Goal: Information Seeking & Learning: Learn about a topic

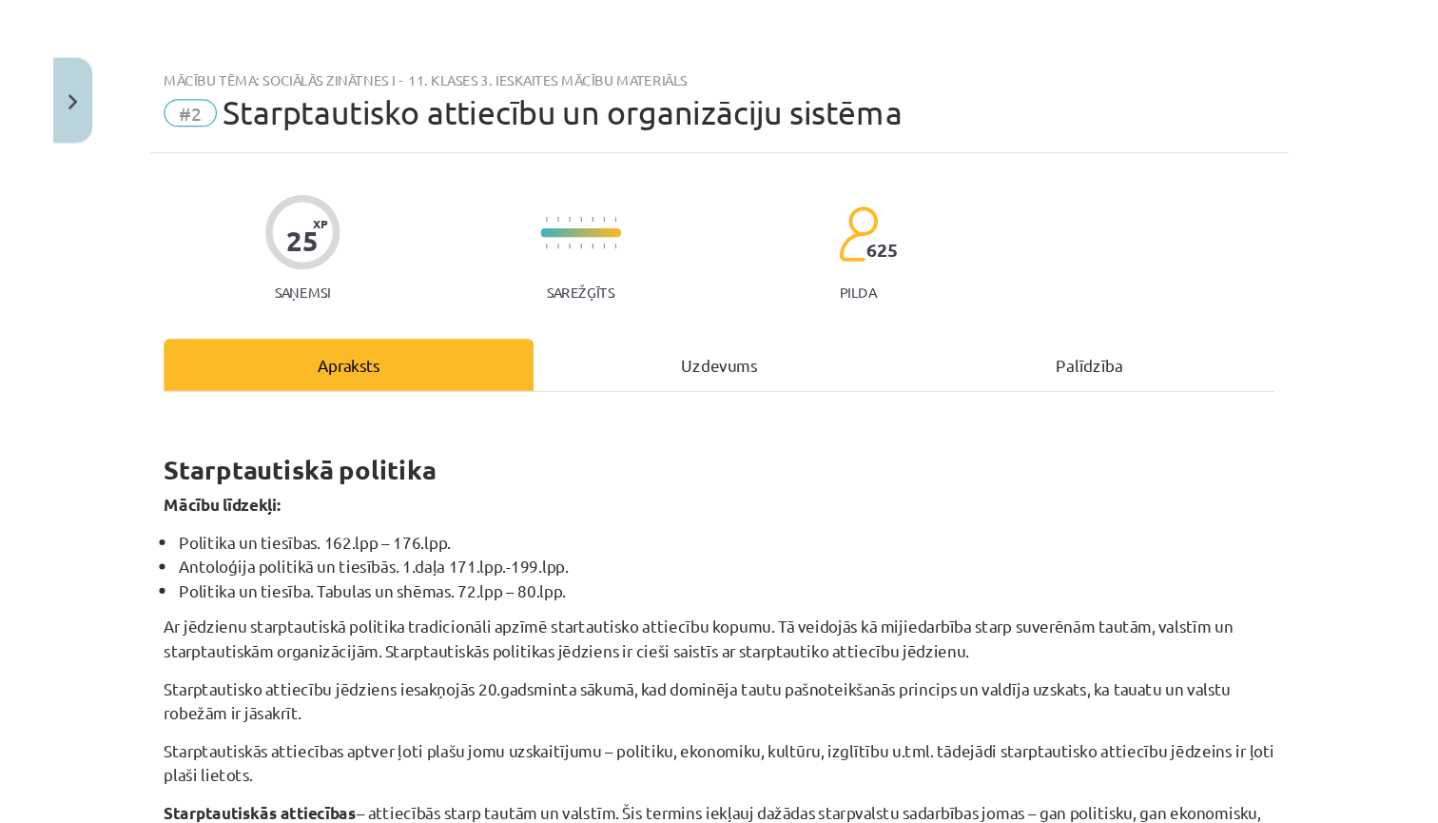
scroll to position [84, 0]
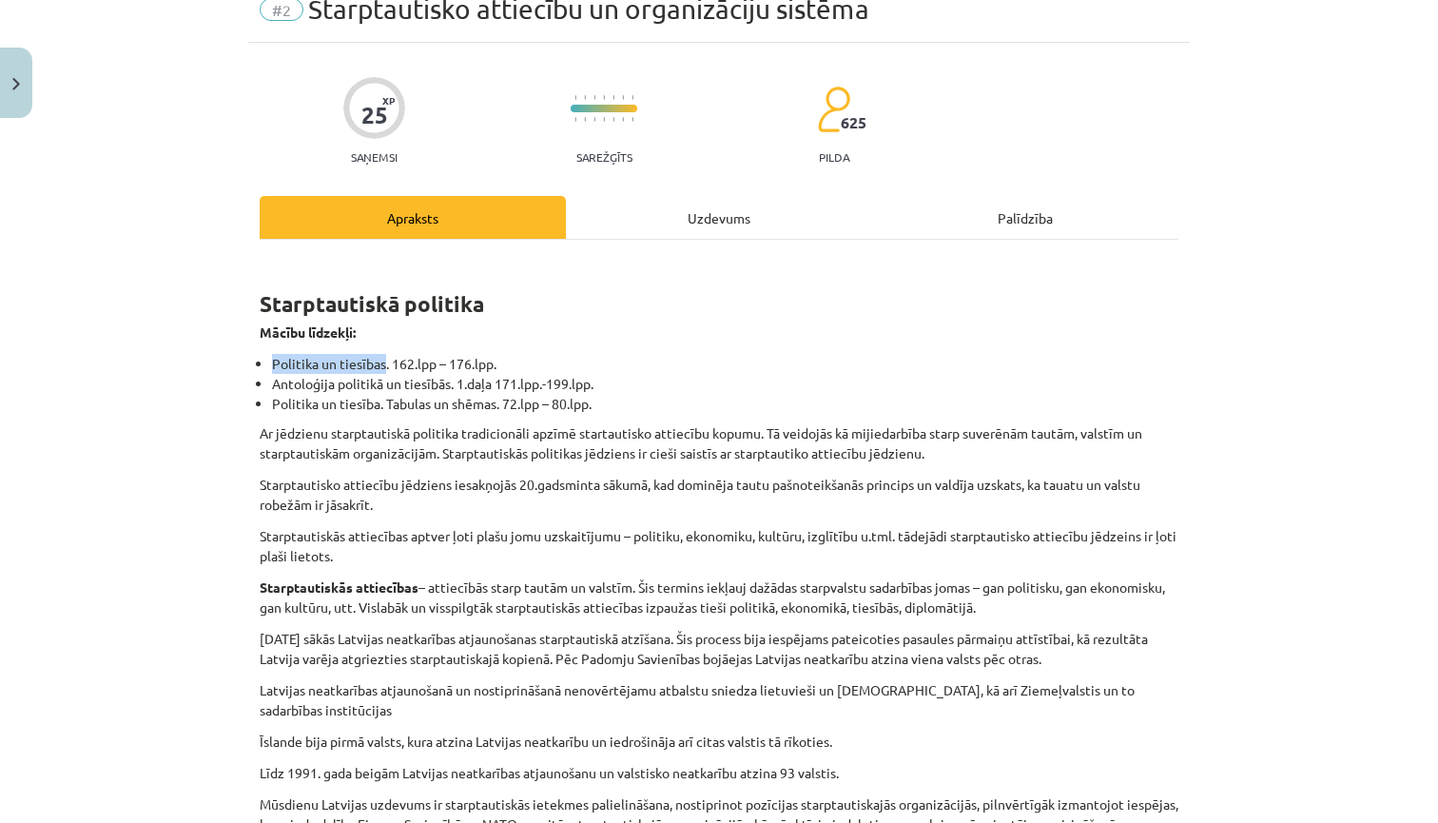
drag, startPoint x: 386, startPoint y: 366, endPoint x: 277, endPoint y: 369, distance: 109.4
click at [277, 369] on li "Politika un tiesības. 162.lpp – 176.lpp." at bounding box center [725, 364] width 907 height 20
drag, startPoint x: 272, startPoint y: 363, endPoint x: 385, endPoint y: 363, distance: 113.2
click at [385, 363] on li "Politika un tiesības. 162.lpp – 176.lpp." at bounding box center [725, 364] width 907 height 20
copy li "Politika un tiesības"
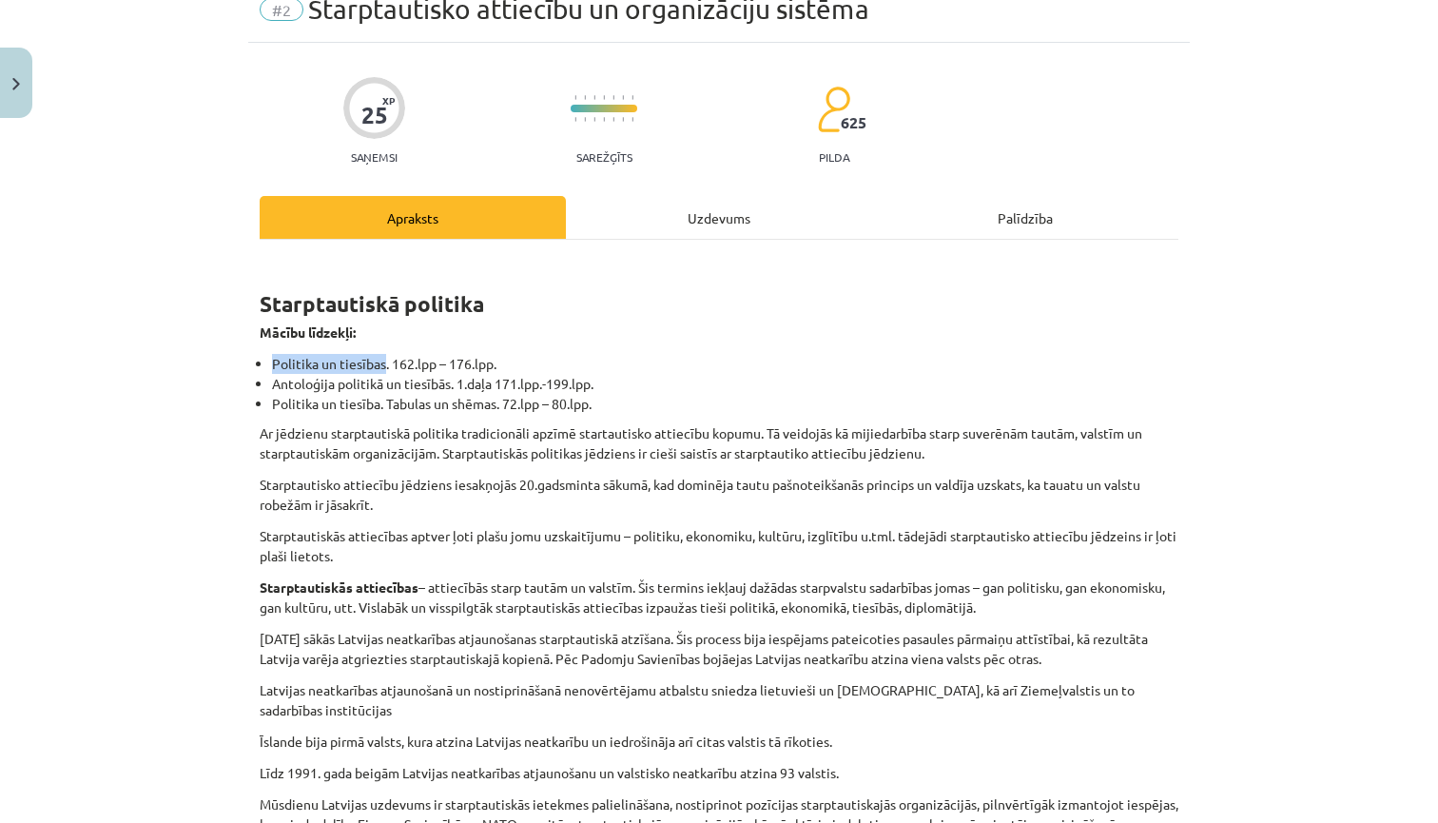
click at [26, 81] on button "Close" at bounding box center [16, 83] width 32 height 70
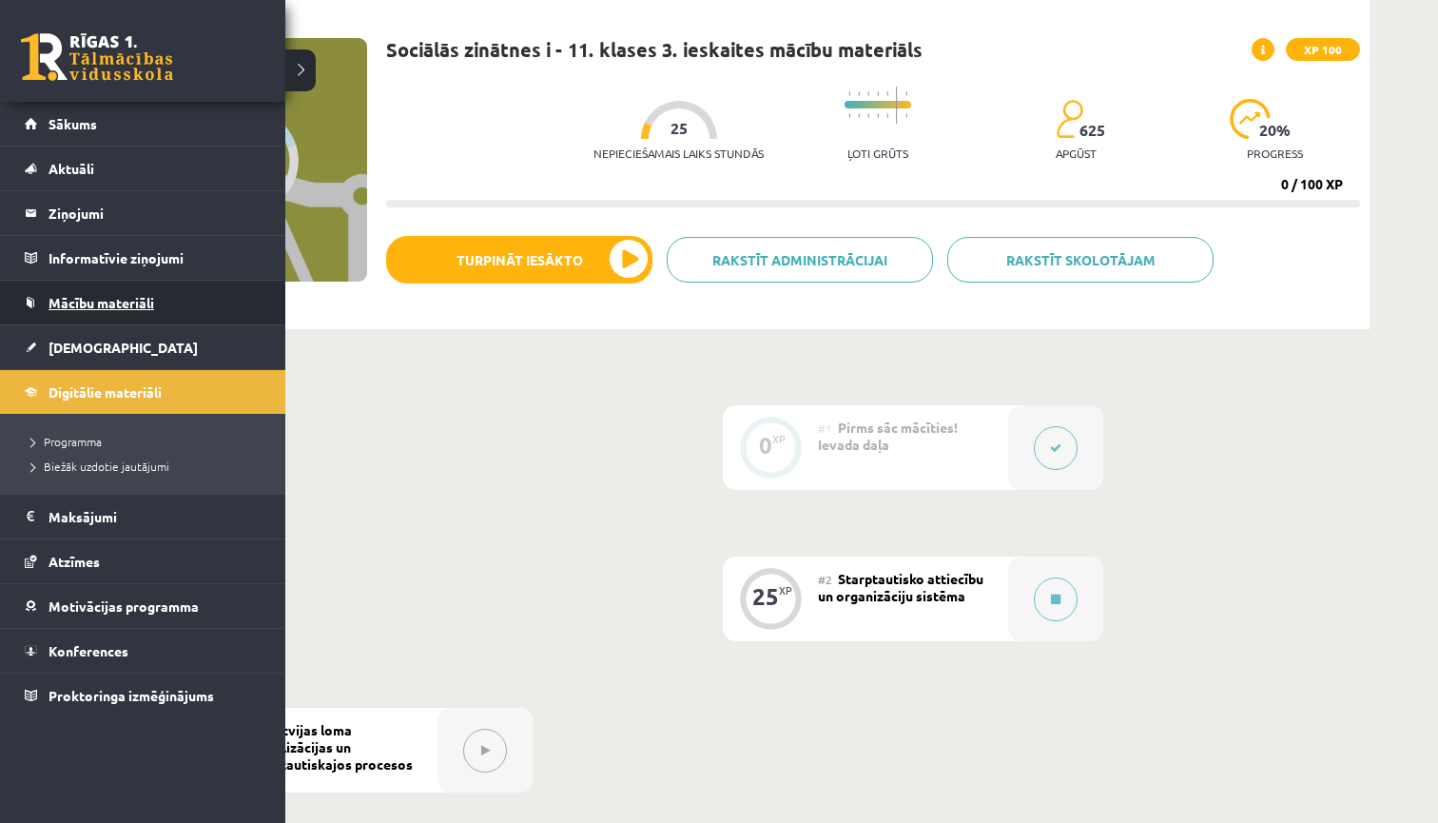
click at [93, 296] on span "Mācību materiāli" at bounding box center [102, 302] width 106 height 17
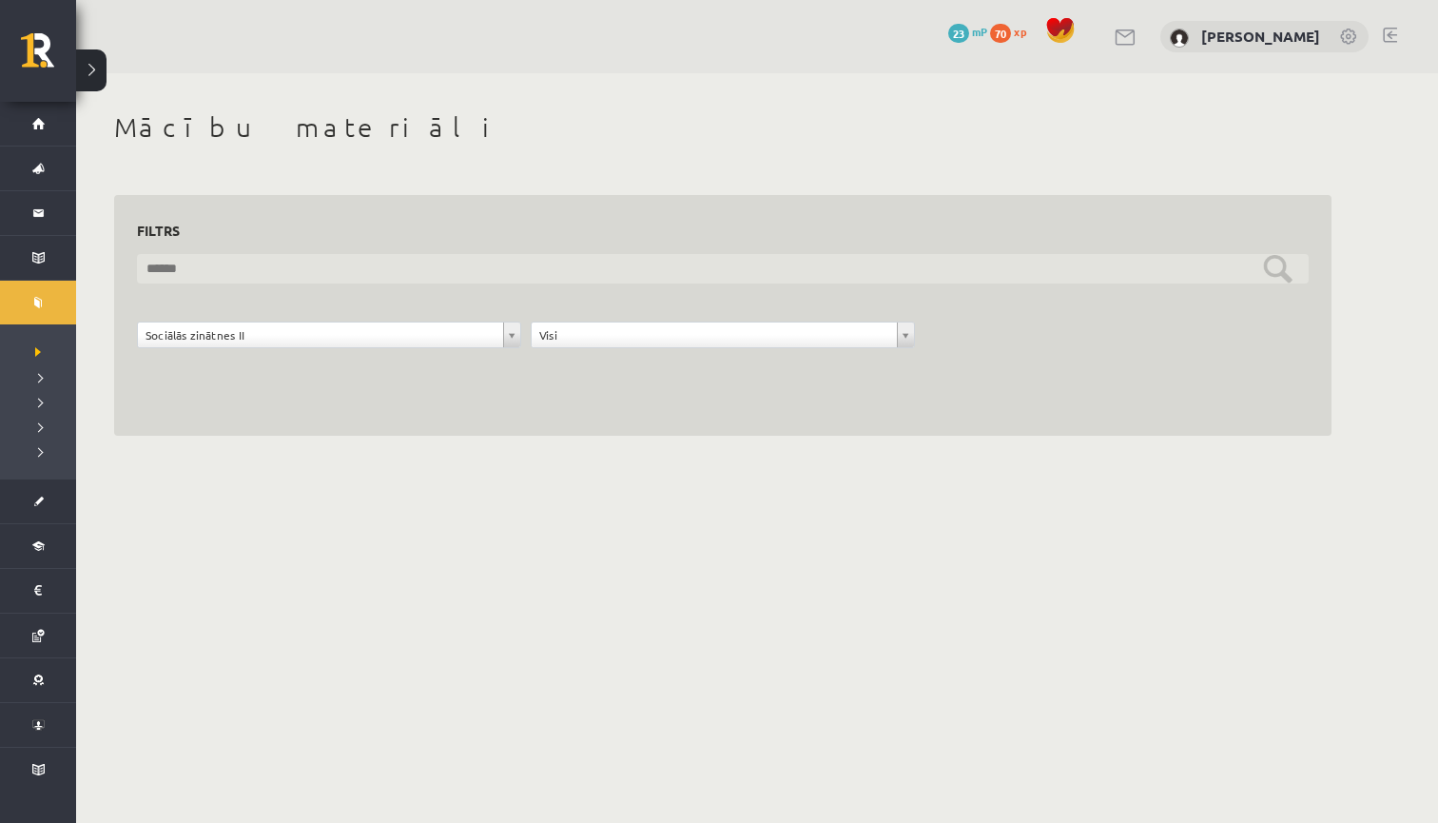
click at [457, 272] on input "text" at bounding box center [723, 268] width 1172 height 29
paste input "**********"
type input "**********"
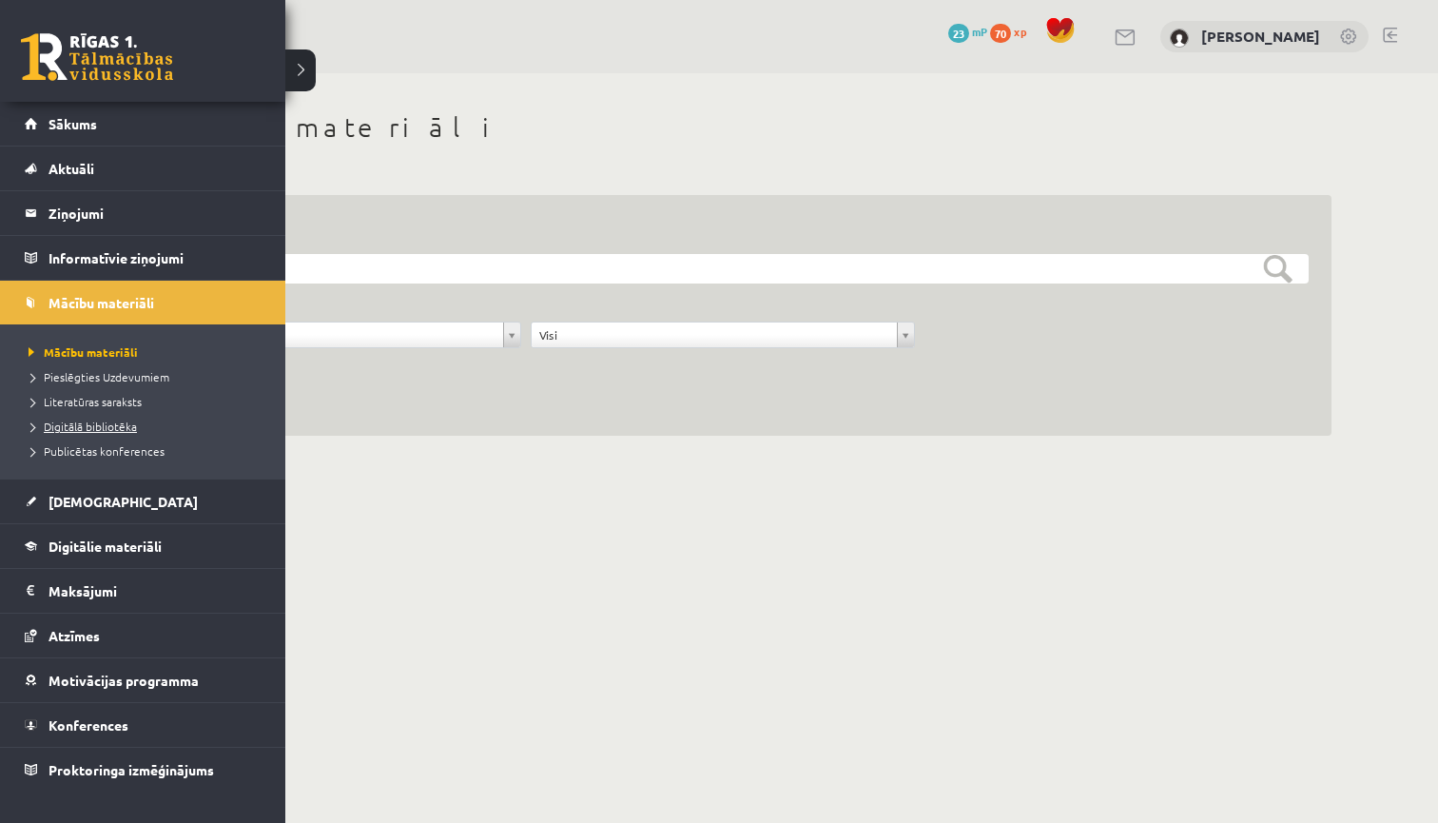
click at [119, 424] on span "Digitālā bibliotēka" at bounding box center [80, 426] width 113 height 15
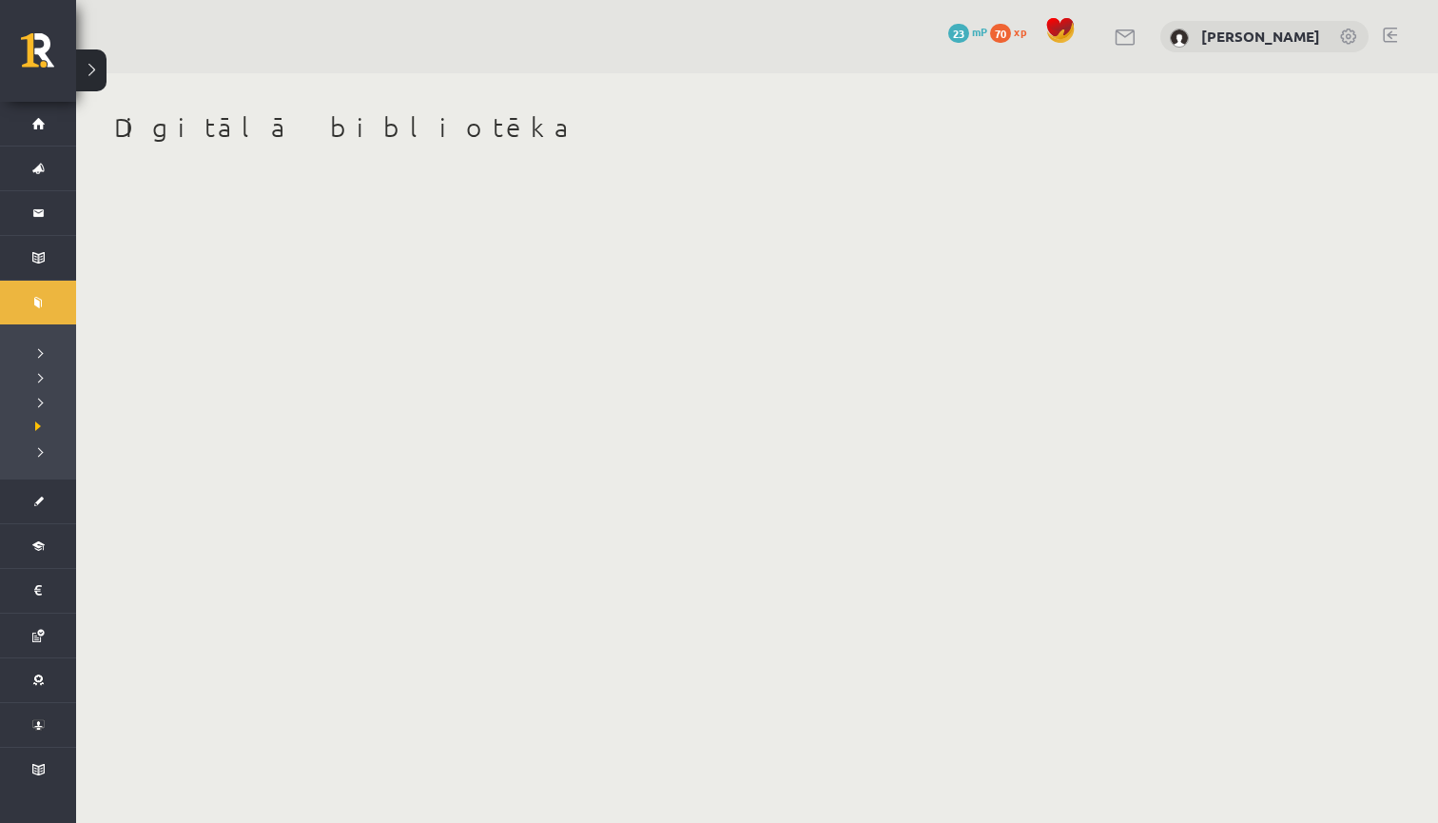
click at [474, 373] on body "0 Dāvanas 23 mP 70 xp Patrīcija Bērziņa Sākums Aktuāli Kā mācīties eSKOLĀ Konta…" at bounding box center [719, 411] width 1438 height 823
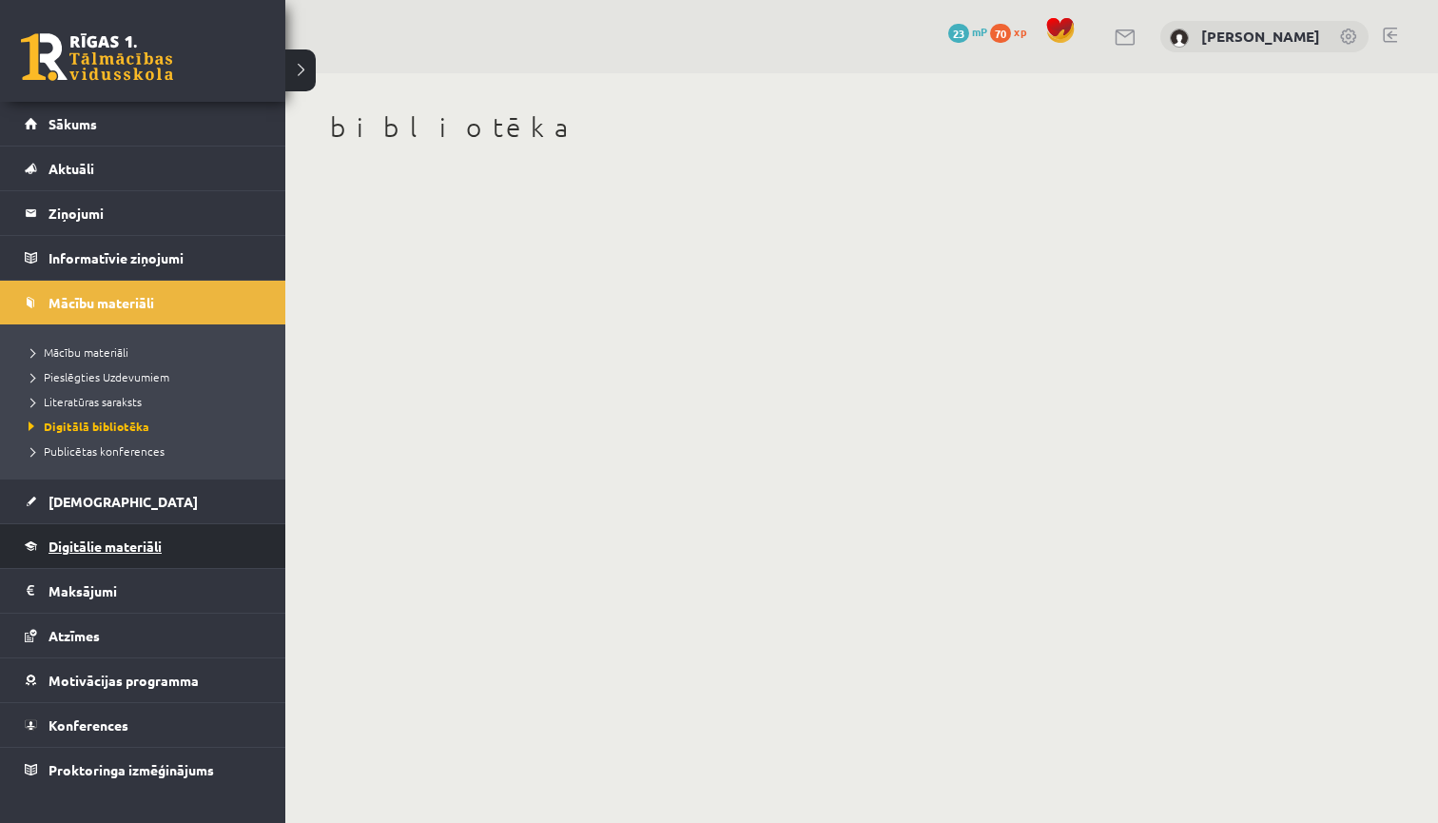
click at [105, 548] on span "Digitālie materiāli" at bounding box center [105, 545] width 113 height 17
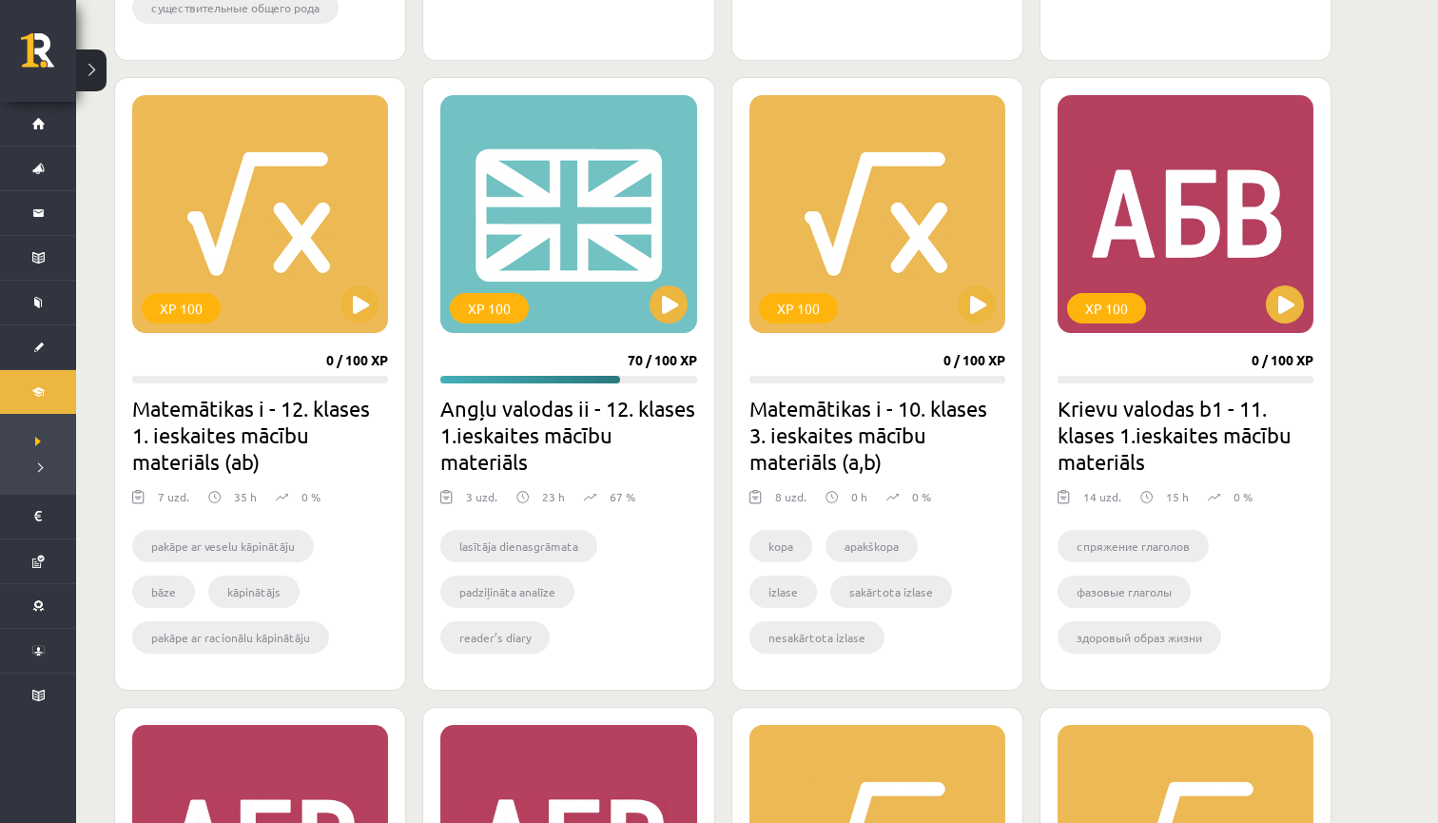
scroll to position [1725, 0]
click at [607, 165] on div "XP 100" at bounding box center [568, 214] width 256 height 238
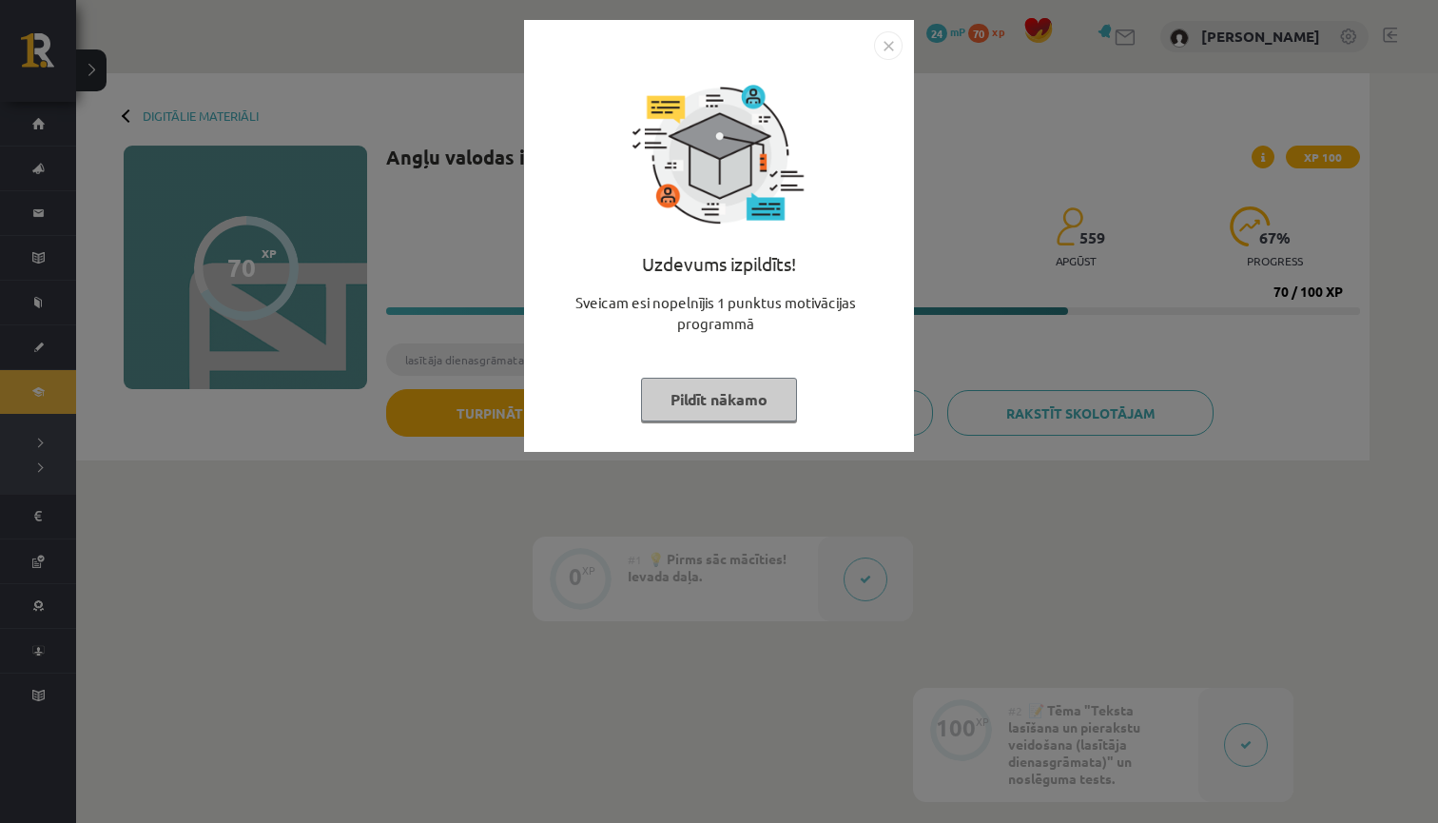
click at [885, 47] on img "Close" at bounding box center [888, 45] width 29 height 29
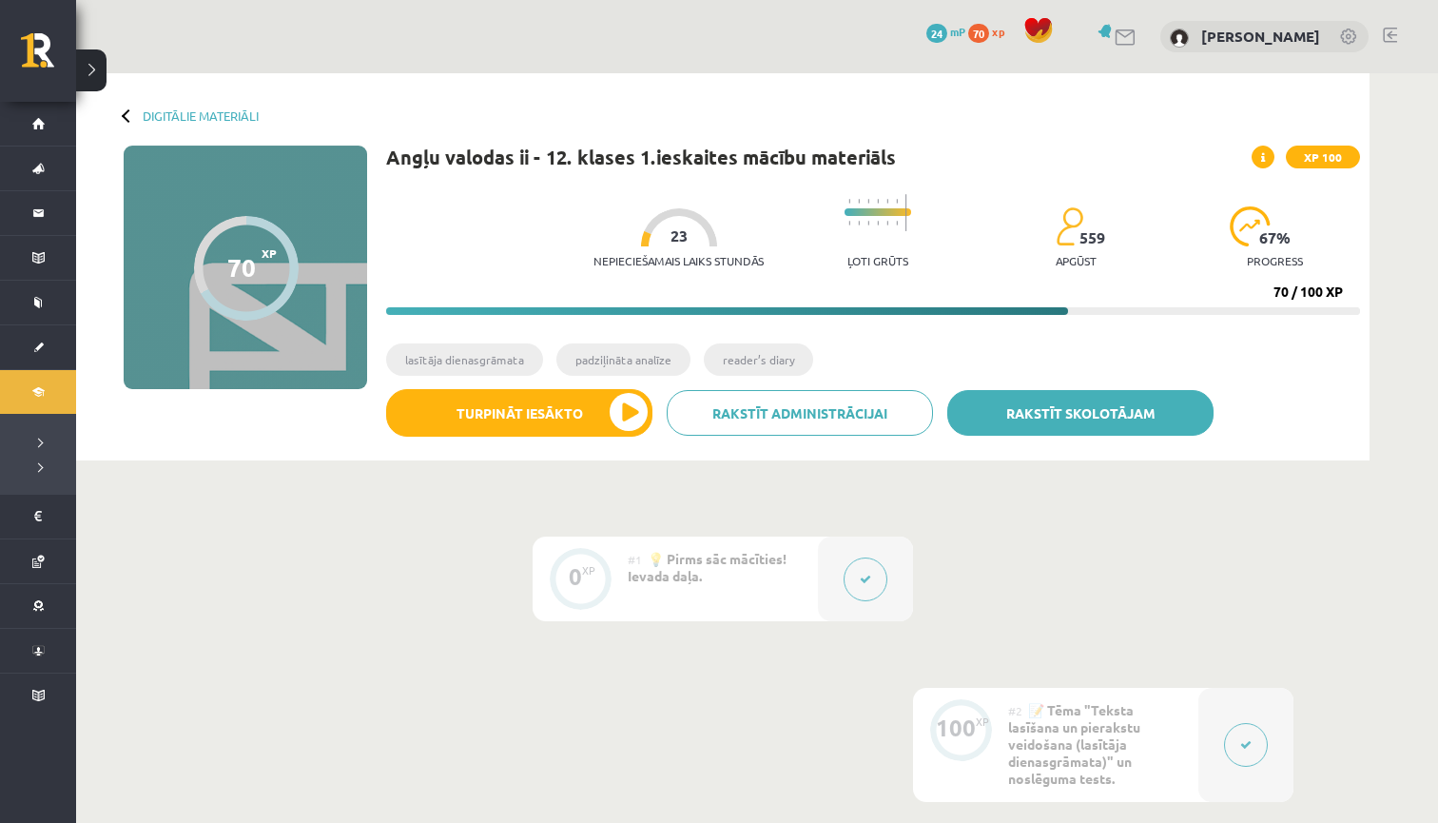
click at [1082, 413] on link "Rakstīt skolotājam" at bounding box center [1080, 413] width 266 height 46
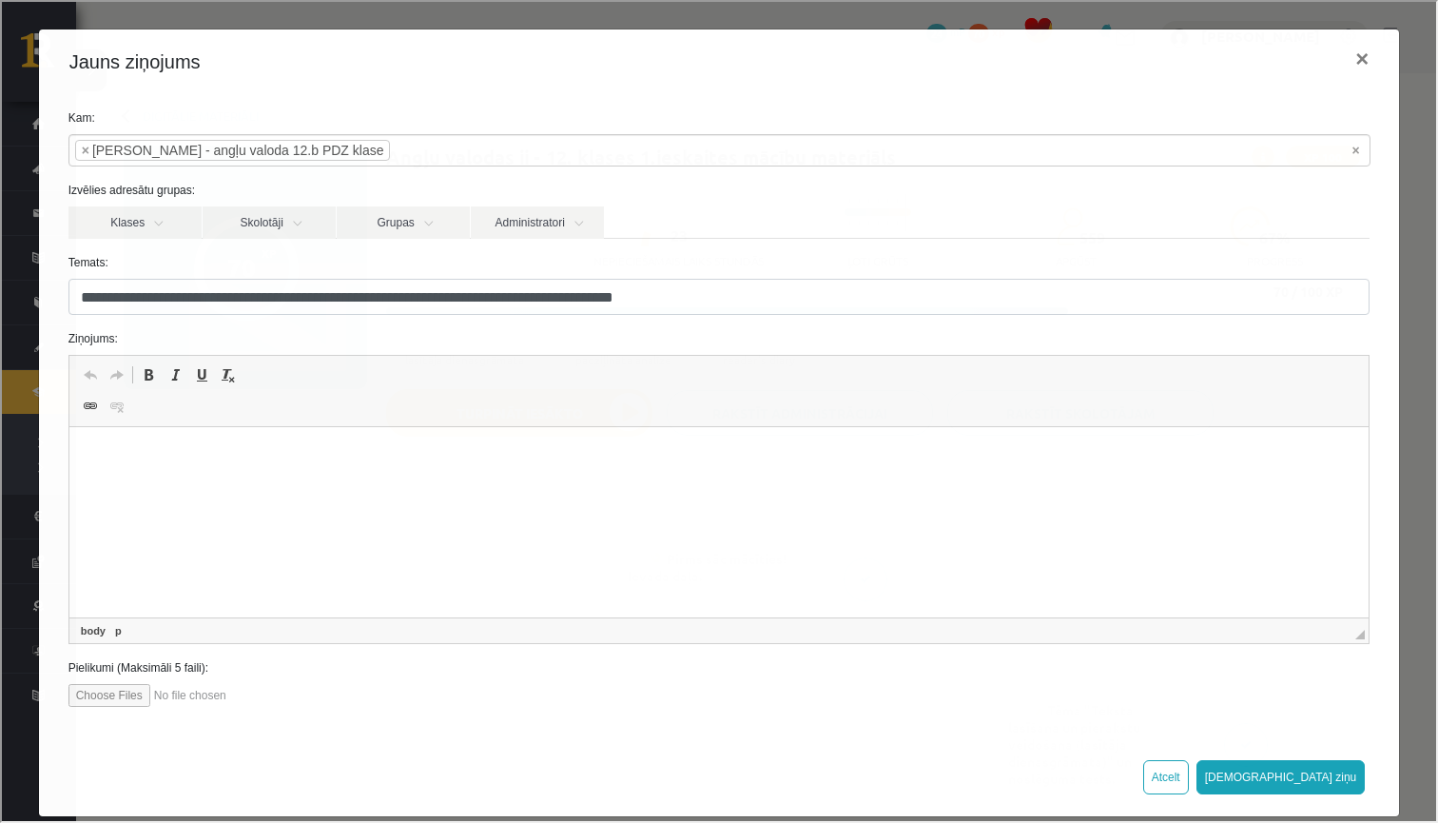
click at [458, 482] on html at bounding box center [718, 456] width 1300 height 58
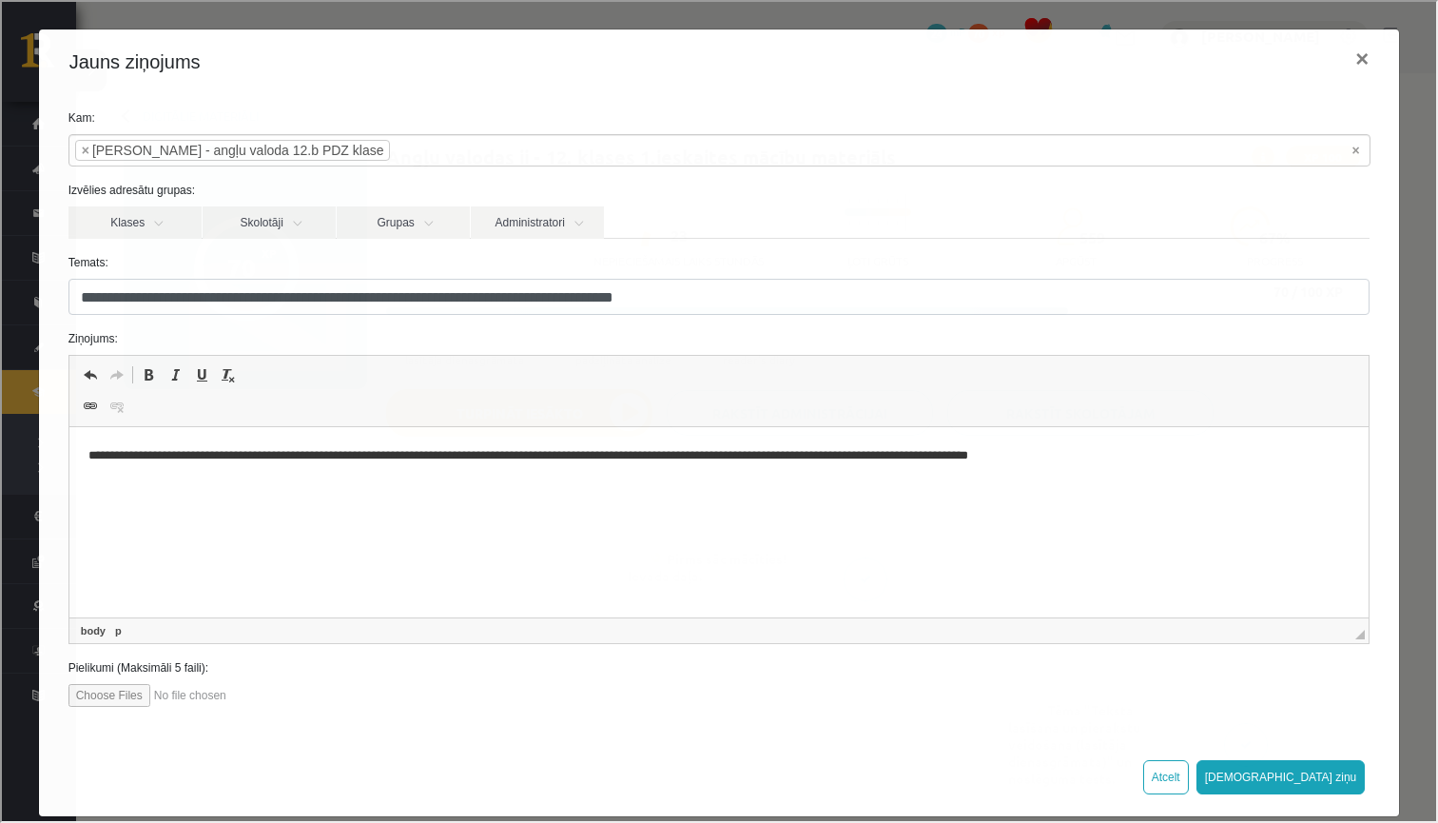
click at [1072, 454] on p "**********" at bounding box center [719, 455] width 1262 height 19
click at [1094, 453] on p "**********" at bounding box center [719, 455] width 1262 height 19
click at [108, 481] on p "**********" at bounding box center [719, 465] width 1262 height 38
click at [108, 474] on p "**********" at bounding box center [719, 465] width 1262 height 38
click at [140, 530] on p "Rich Text Editor, wiswyg-editor-47025735890400-1757425285-949" at bounding box center [719, 539] width 1262 height 20
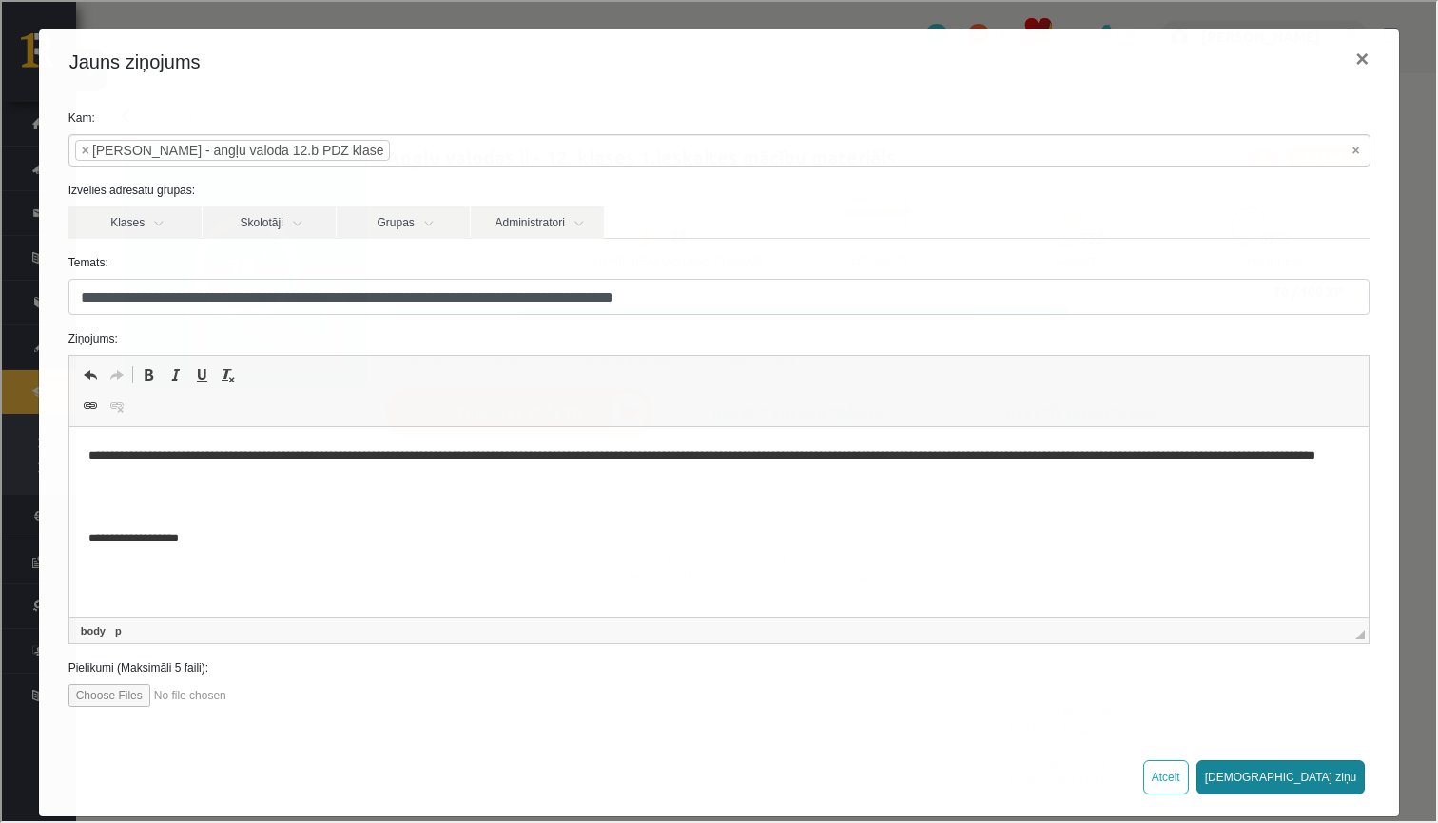
click at [1316, 780] on button "Sūtīt ziņu" at bounding box center [1279, 775] width 169 height 34
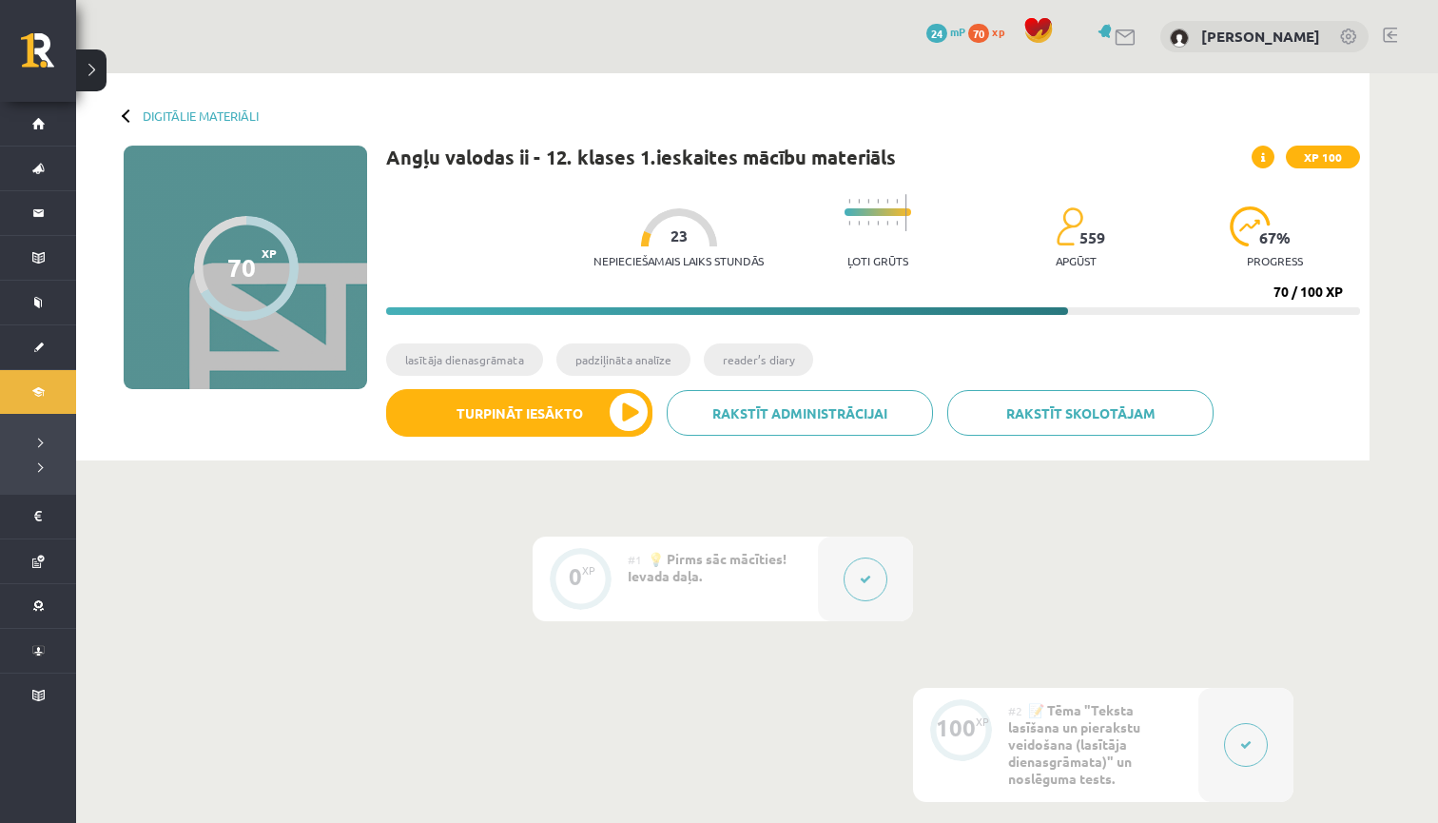
click at [95, 82] on button at bounding box center [91, 70] width 30 height 42
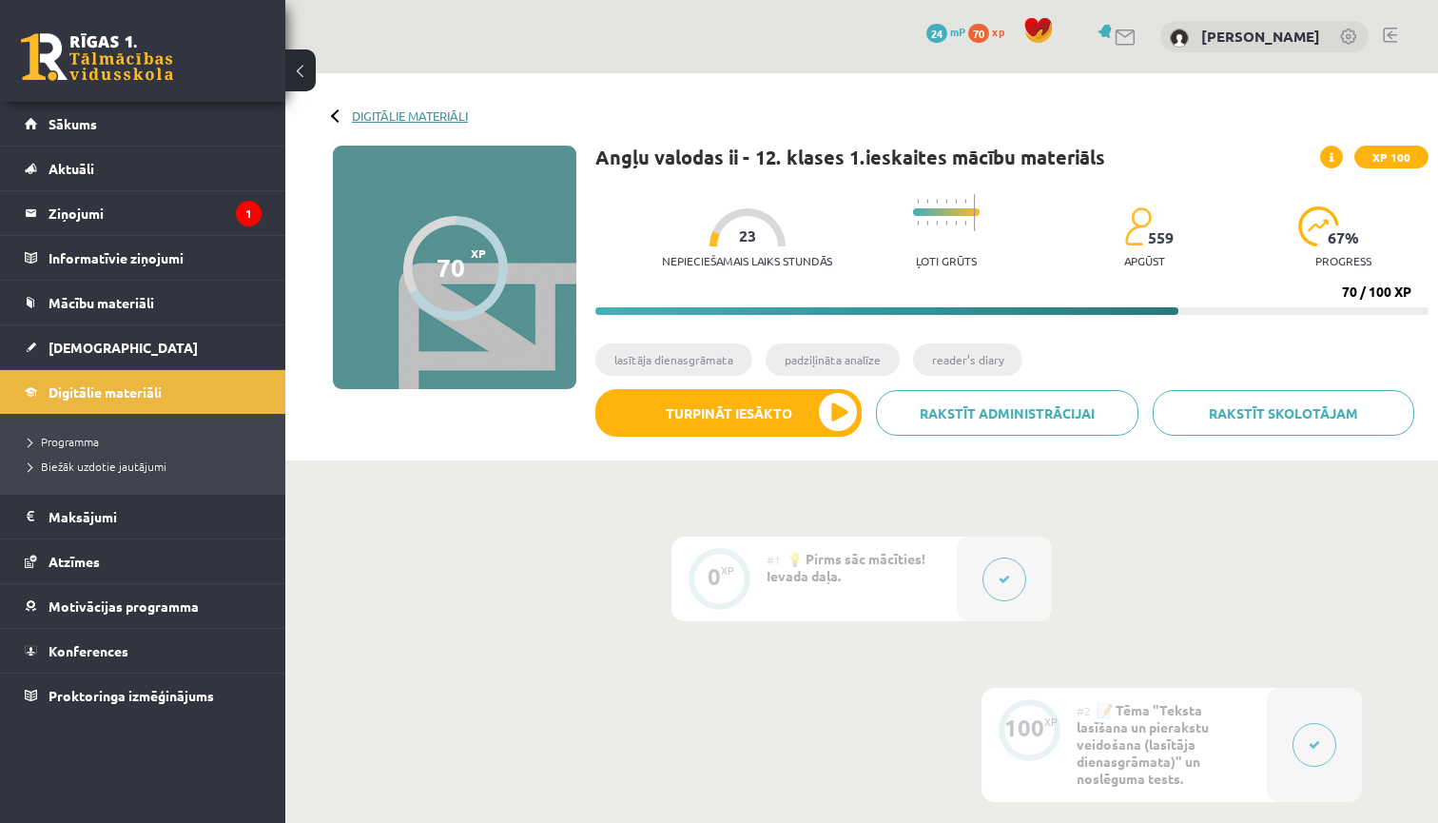
click at [370, 113] on link "Digitālie materiāli" at bounding box center [410, 115] width 116 height 14
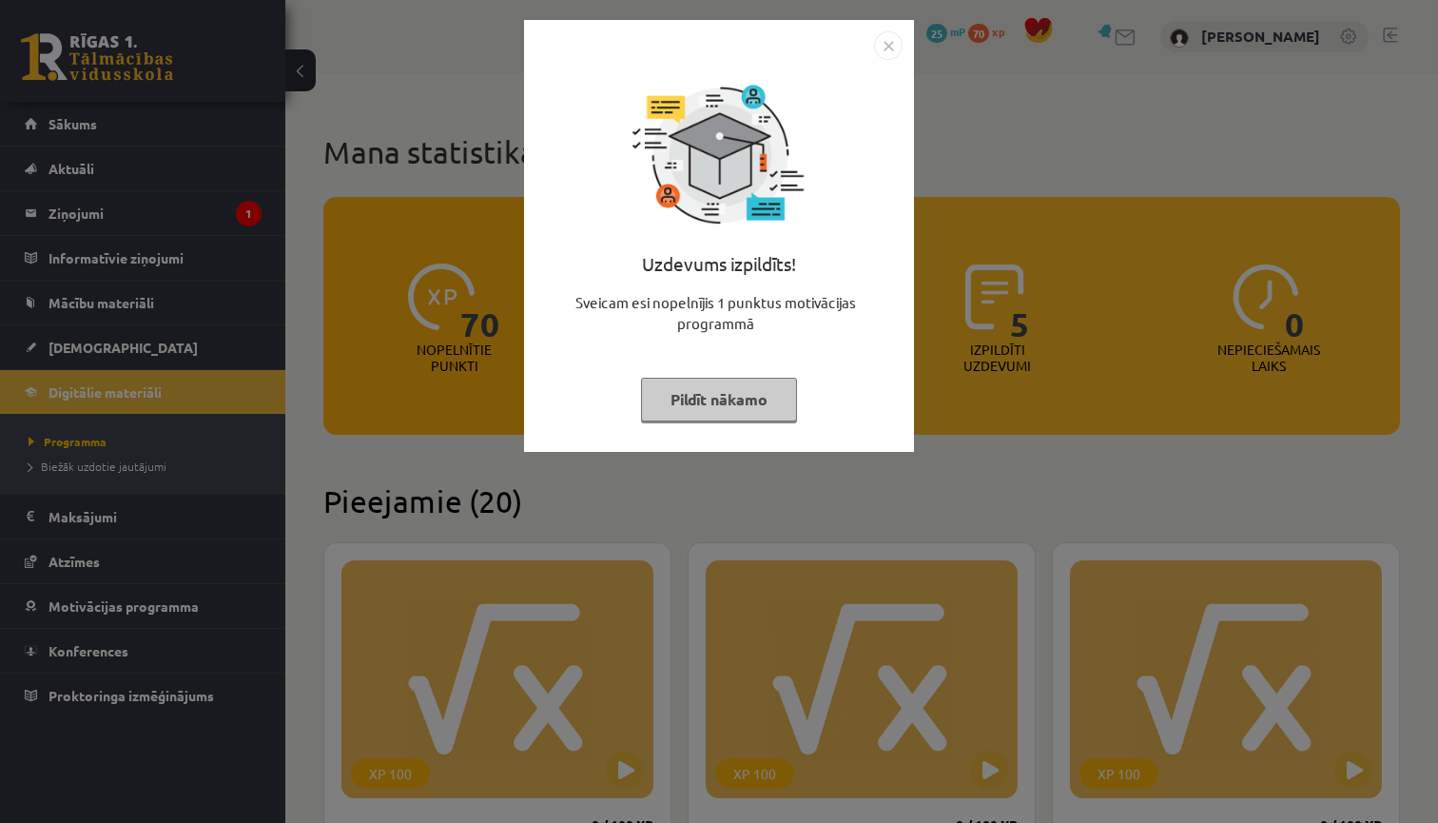
click at [888, 43] on img "Close" at bounding box center [888, 45] width 29 height 29
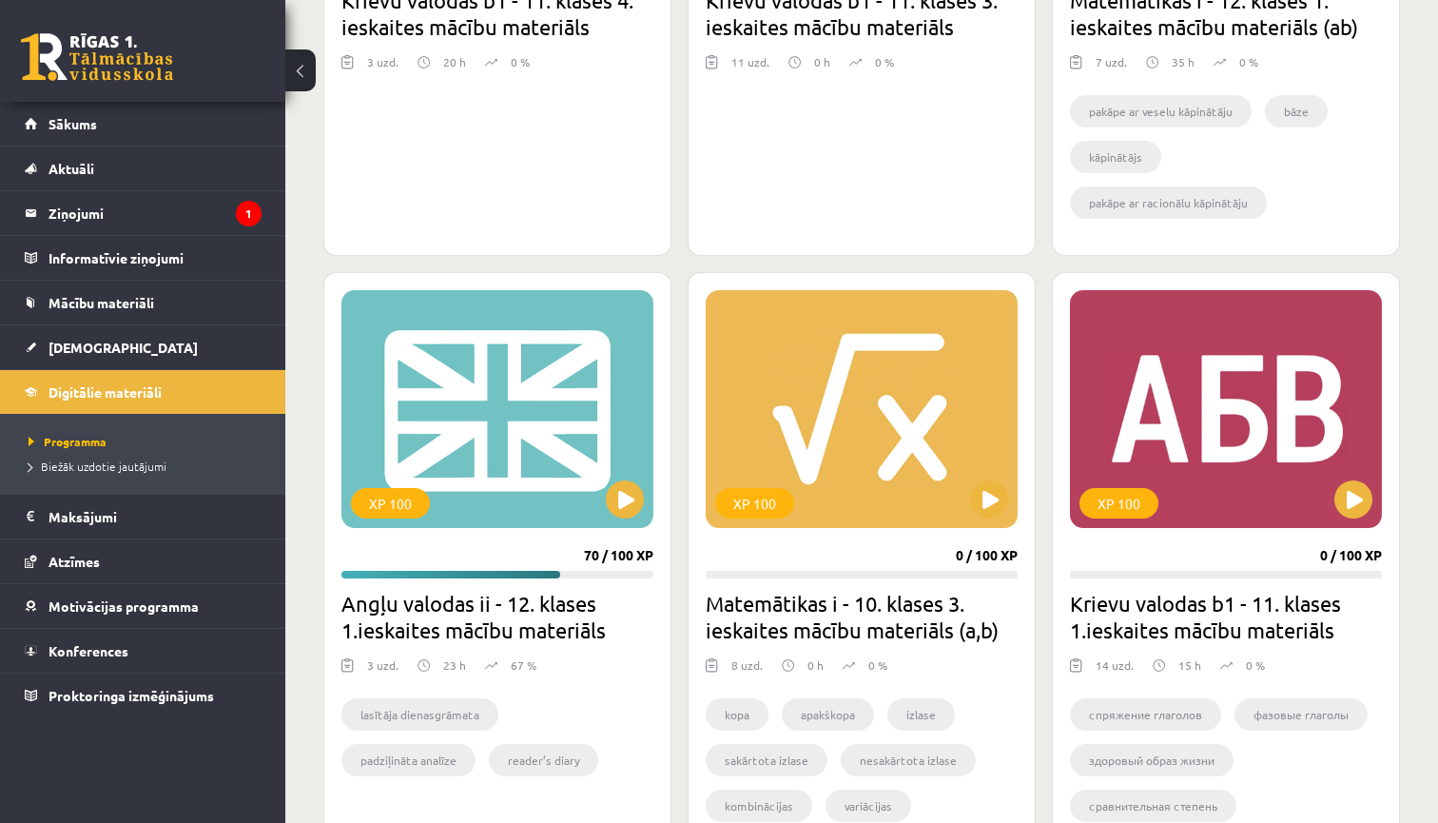
scroll to position [2159, 0]
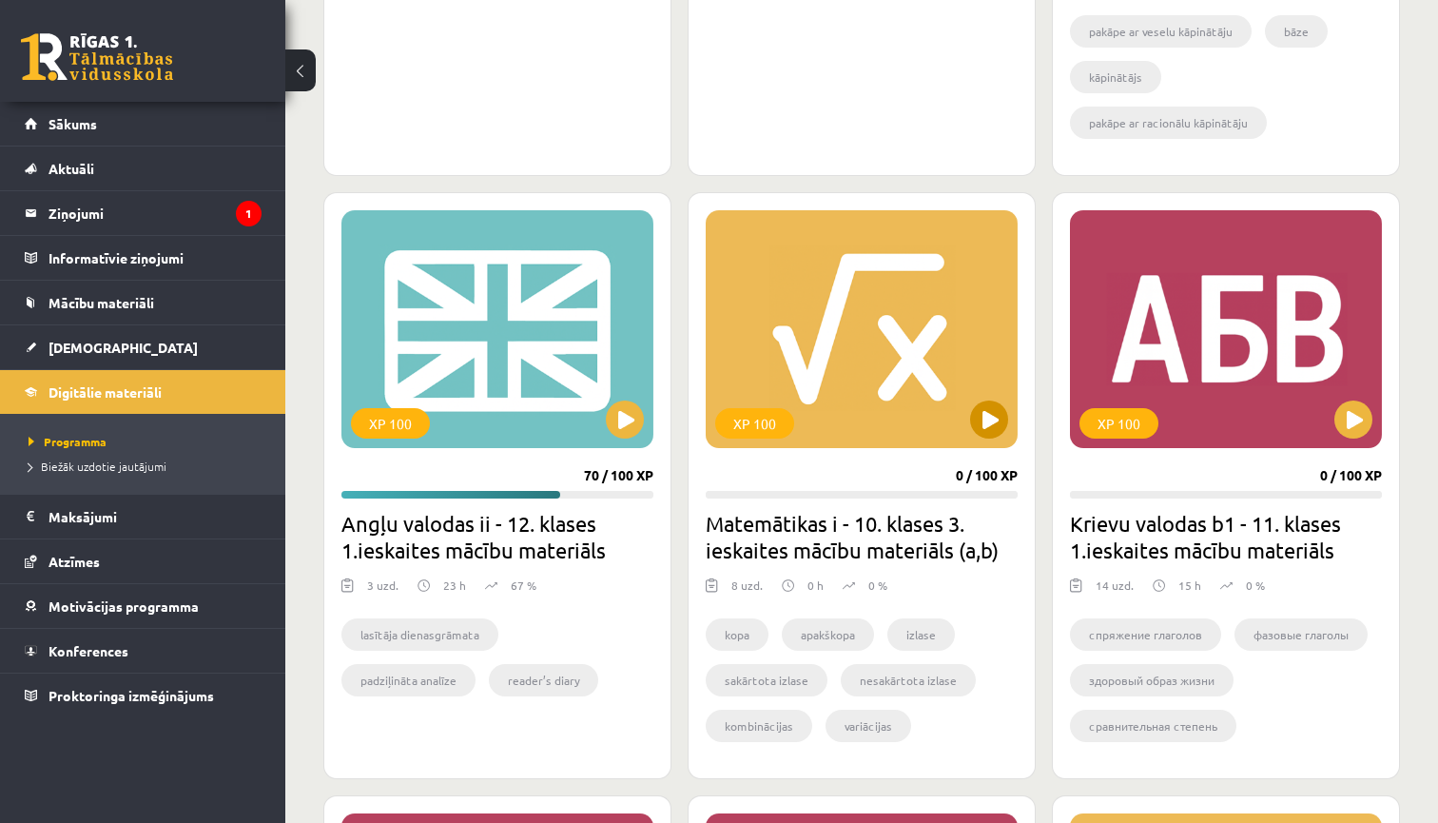
click at [985, 425] on button at bounding box center [989, 419] width 38 height 38
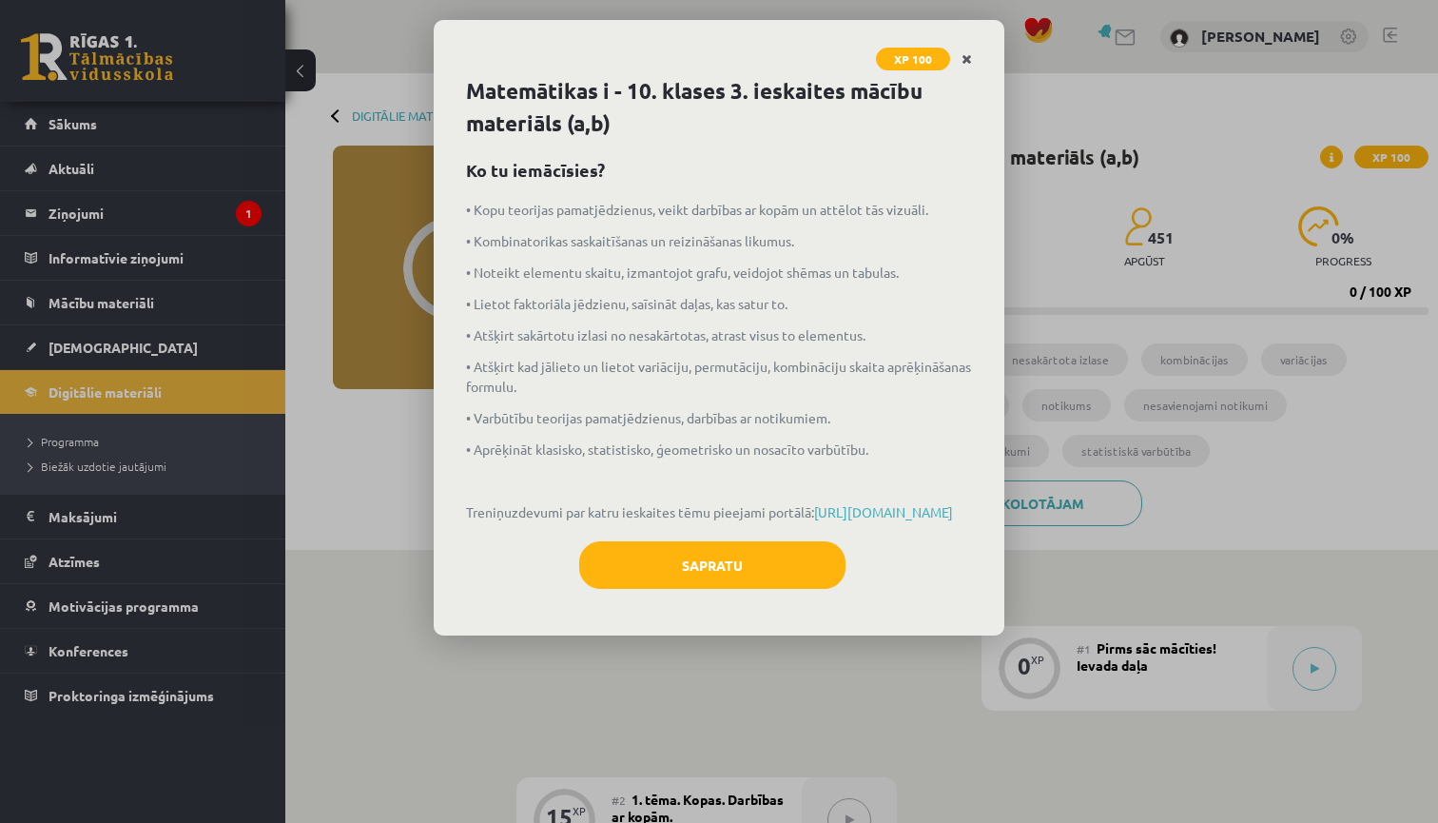
click at [962, 57] on icon "Close" at bounding box center [967, 59] width 10 height 13
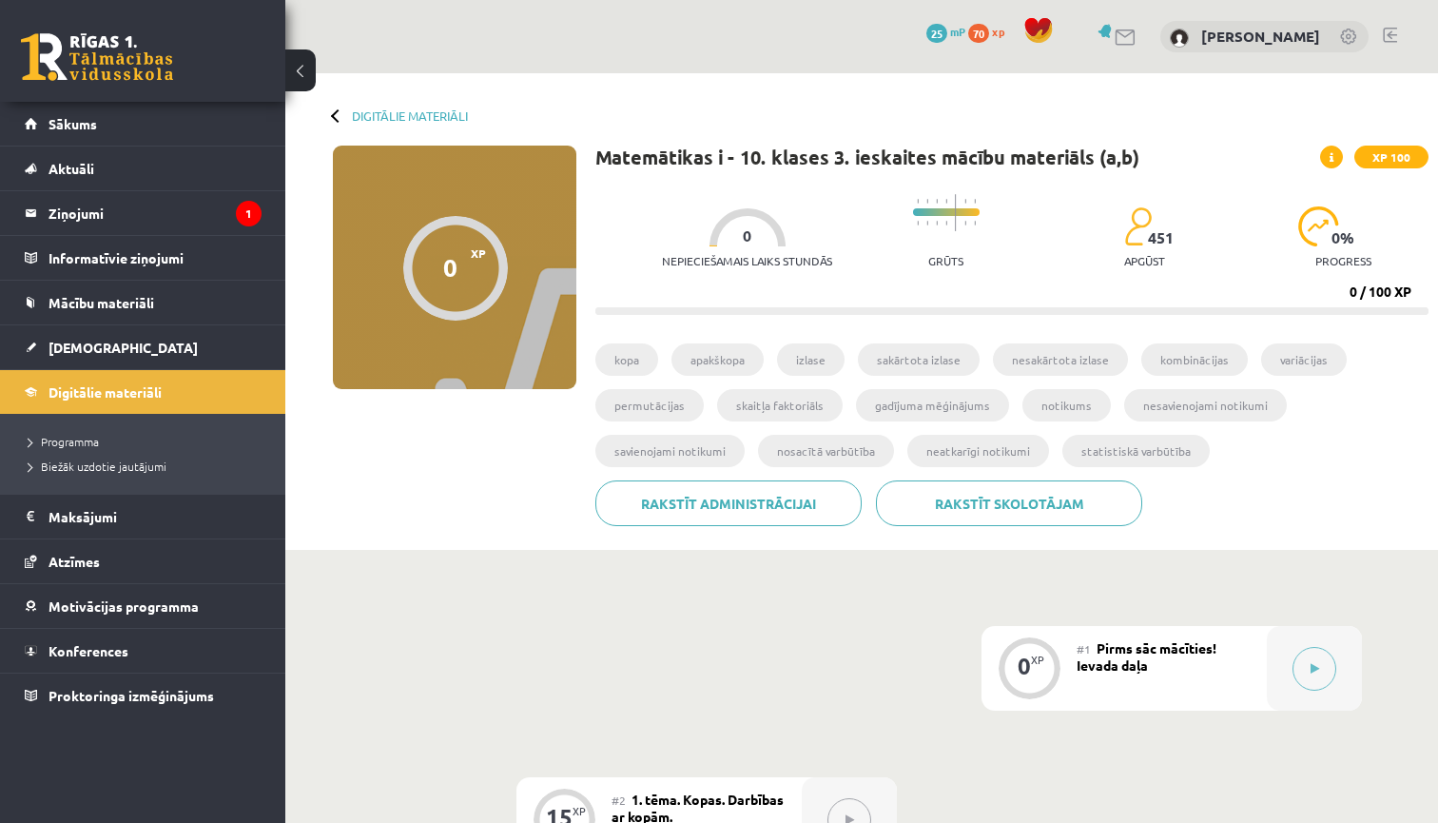
click at [333, 113] on div "Digitālie materiāli" at bounding box center [400, 115] width 135 height 14
click at [380, 114] on link "Digitālie materiāli" at bounding box center [410, 115] width 116 height 14
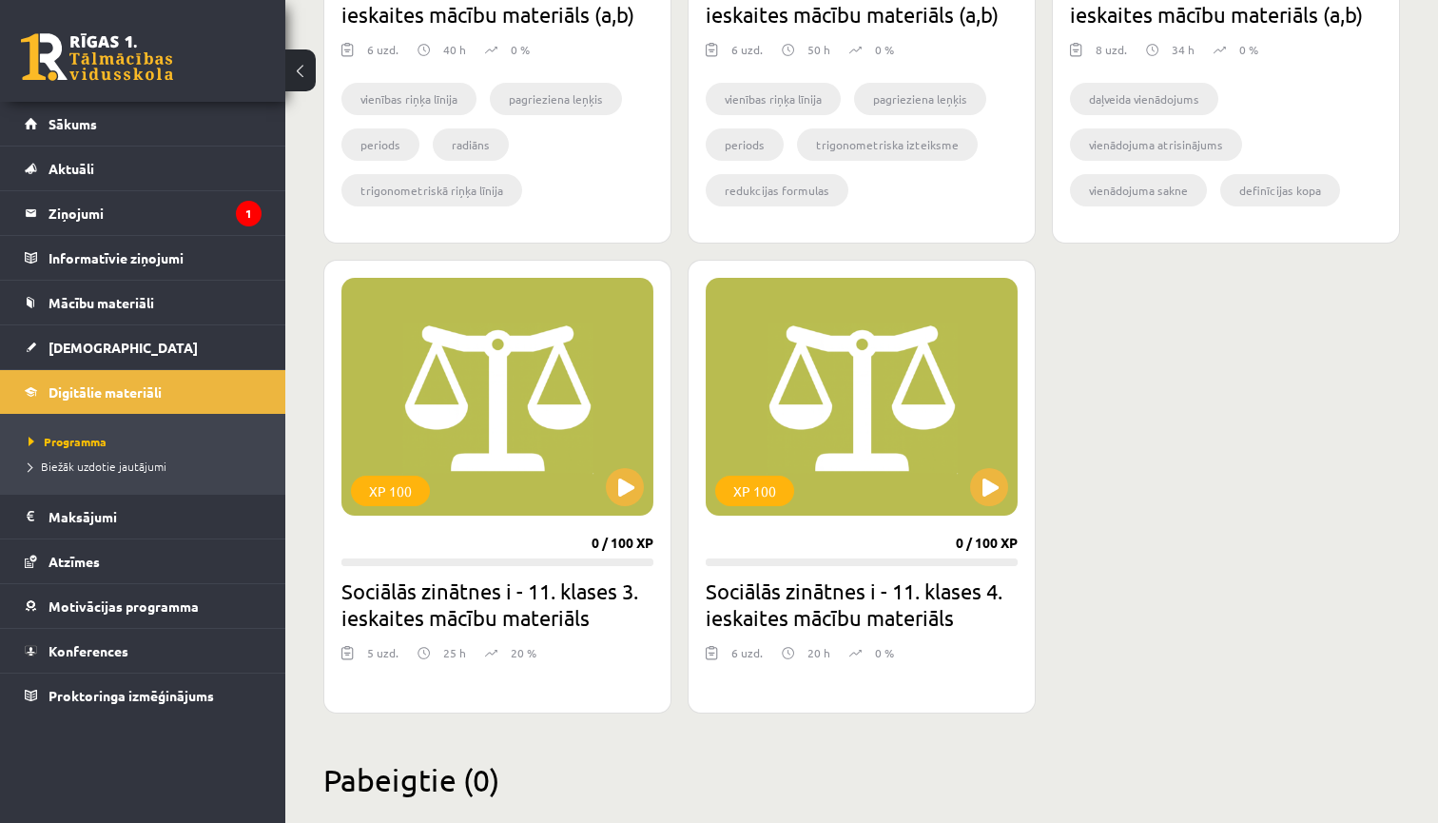
scroll to position [3918, 0]
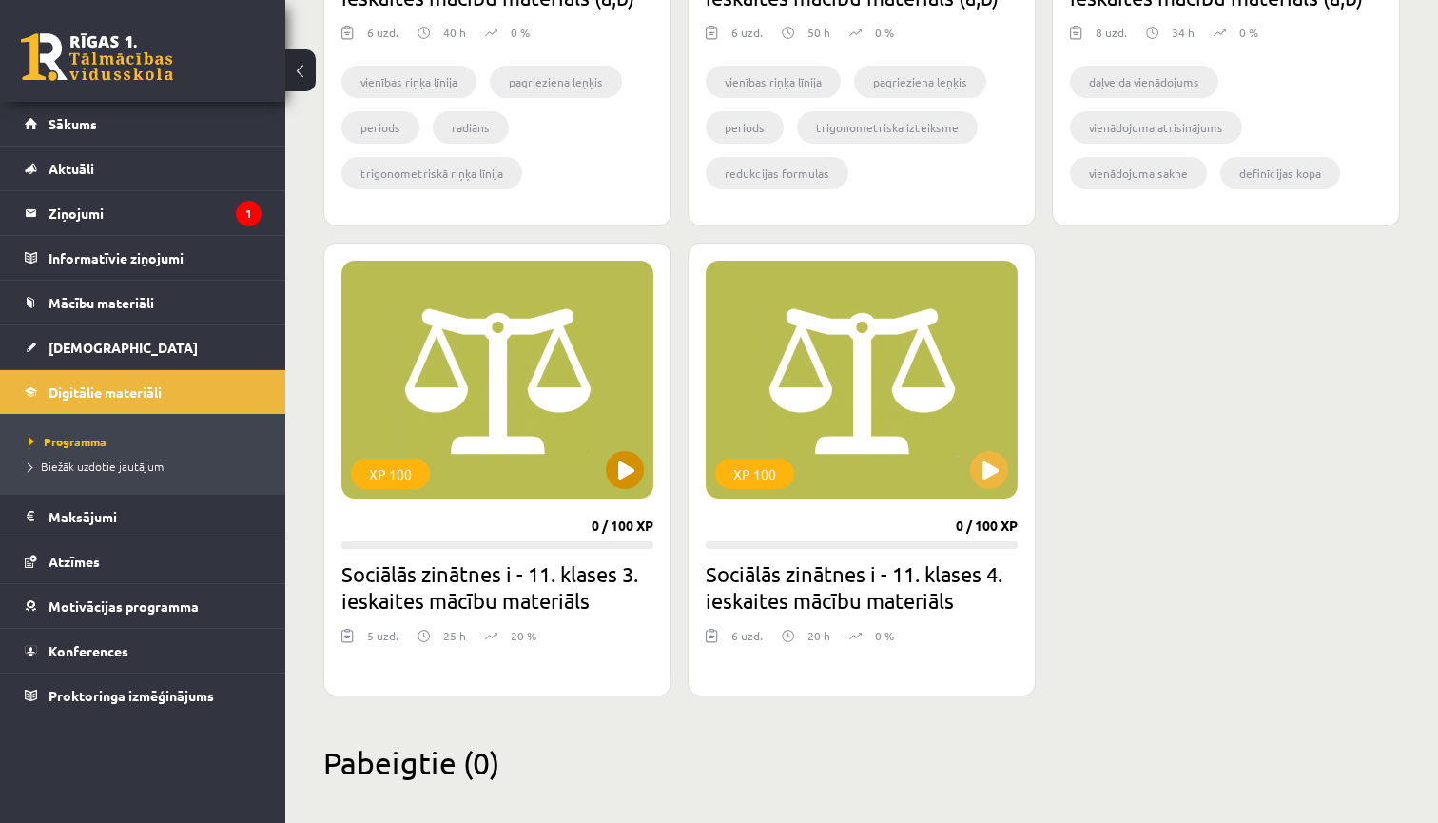
click at [634, 459] on button at bounding box center [625, 470] width 38 height 38
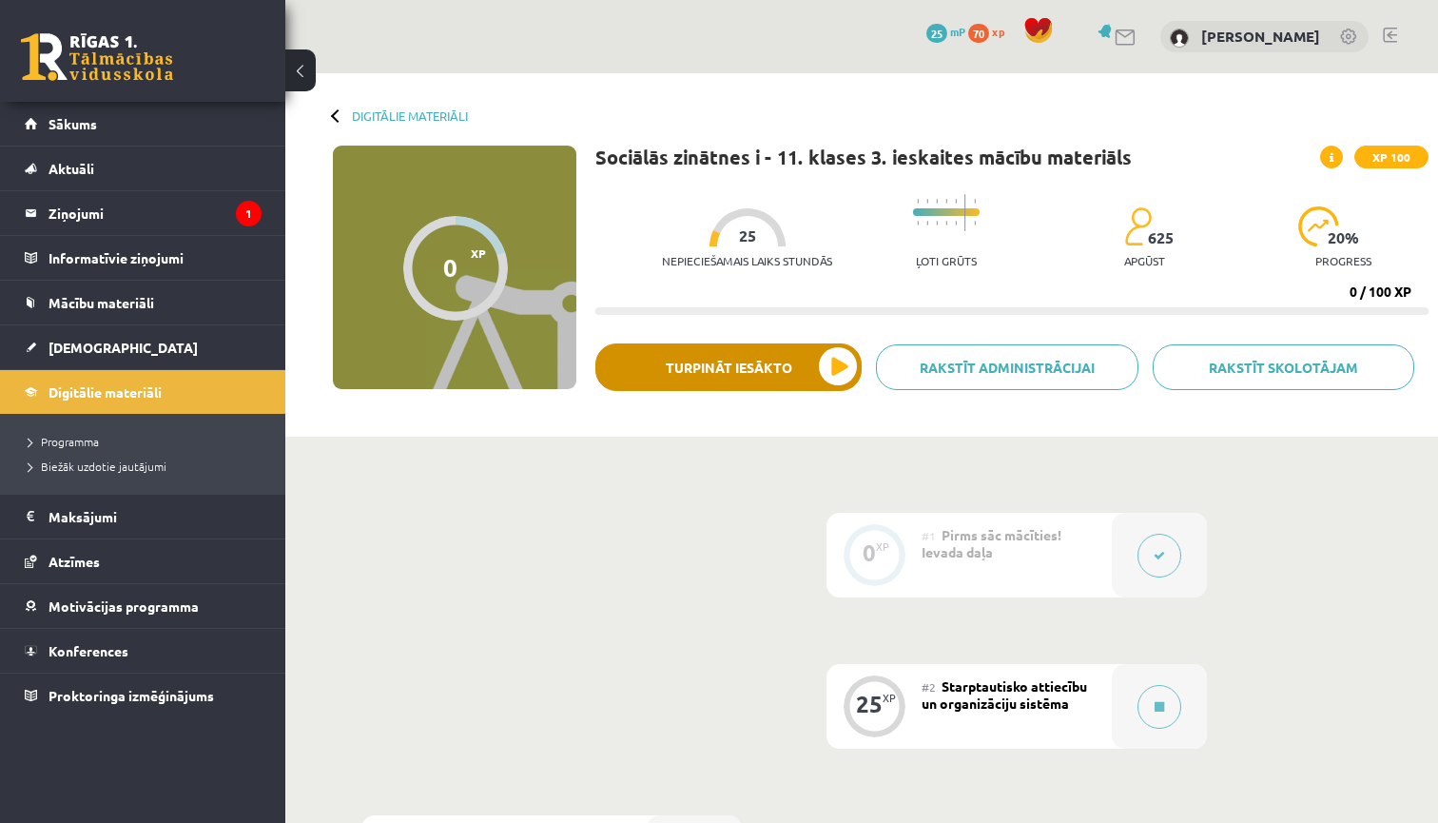
click at [844, 363] on button "Turpināt iesākto" at bounding box center [728, 367] width 266 height 48
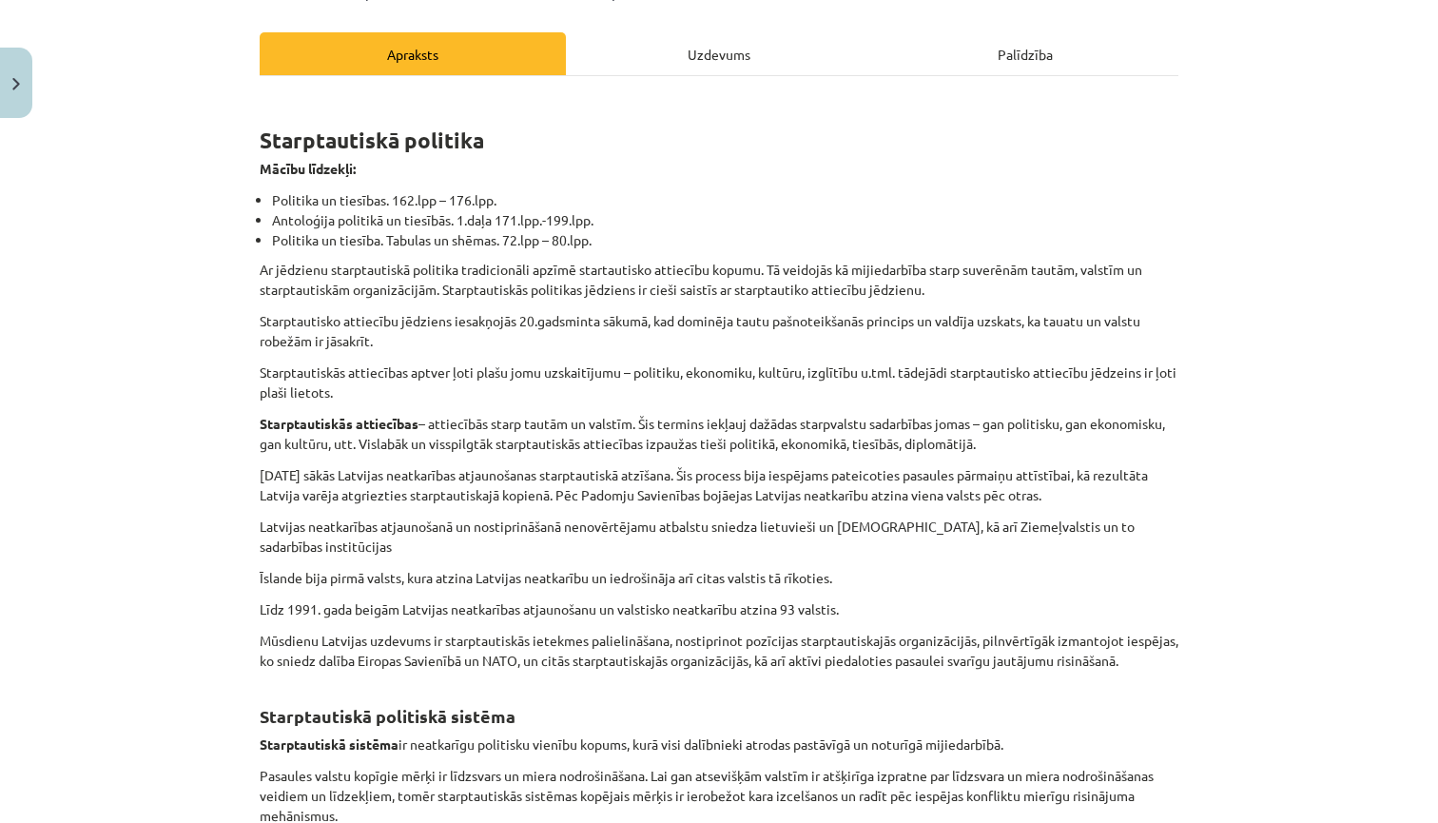
scroll to position [258, 0]
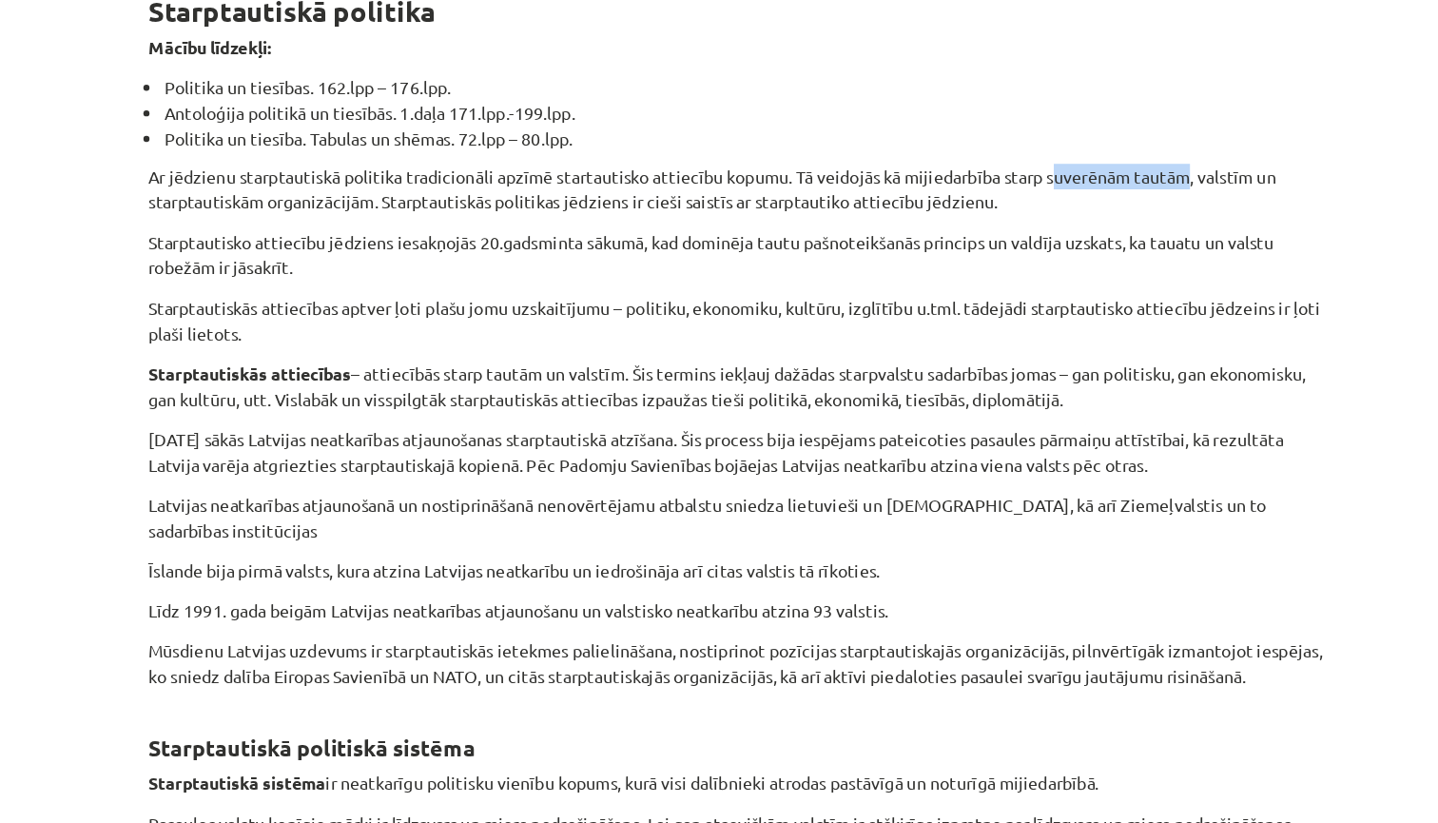
drag, startPoint x: 825, startPoint y: 137, endPoint x: 933, endPoint y: 140, distance: 108.5
click at [933, 249] on p "Ar jēdzienu starptautiskā politika tradicionāli apzīmē startautisko attiecību k…" at bounding box center [719, 269] width 919 height 40
copy p "uverēnām tautām"
drag, startPoint x: 115, startPoint y: 186, endPoint x: 308, endPoint y: 191, distance: 193.2
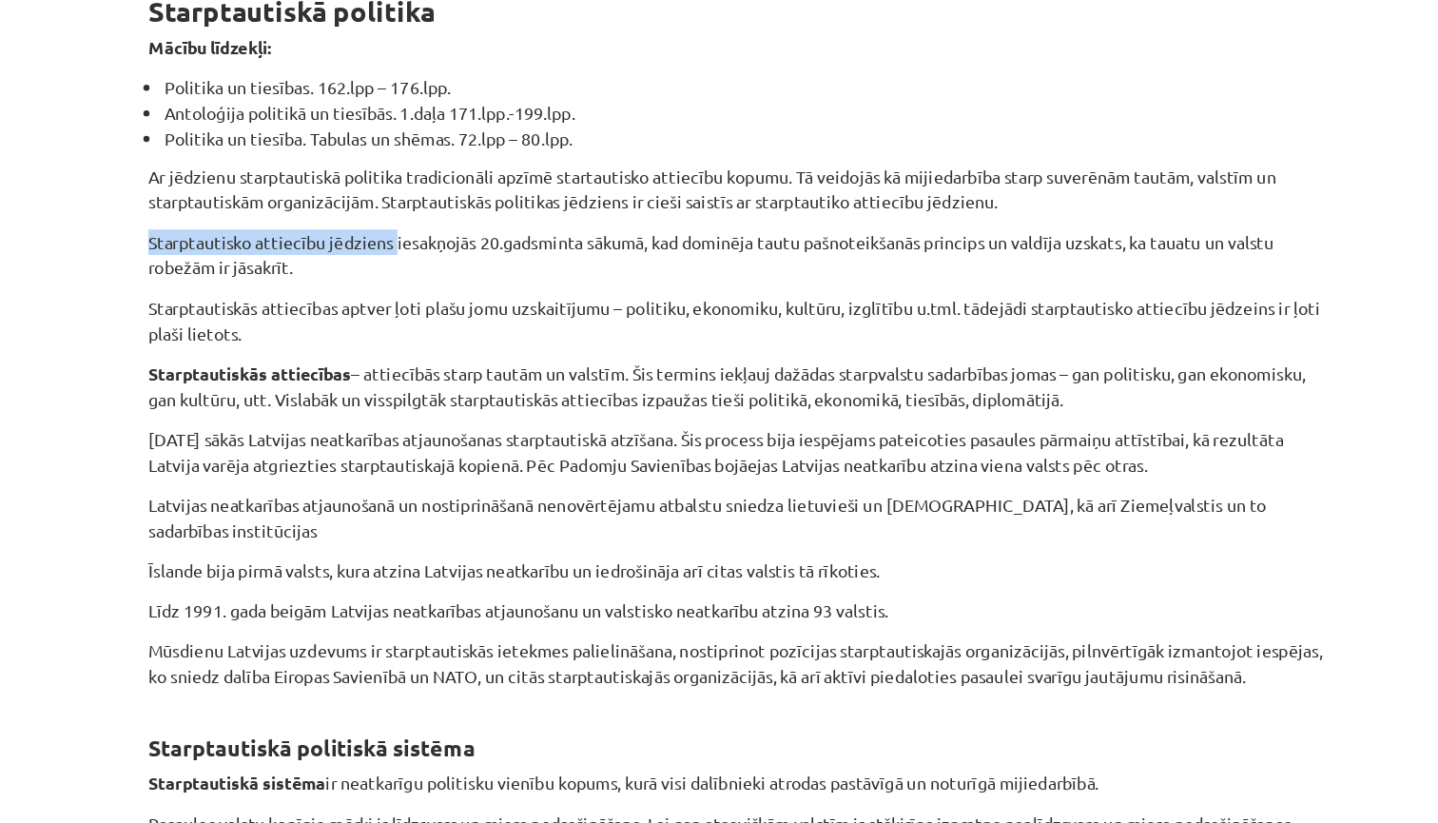
copy p "Starptautisko attiecību jēdziens"
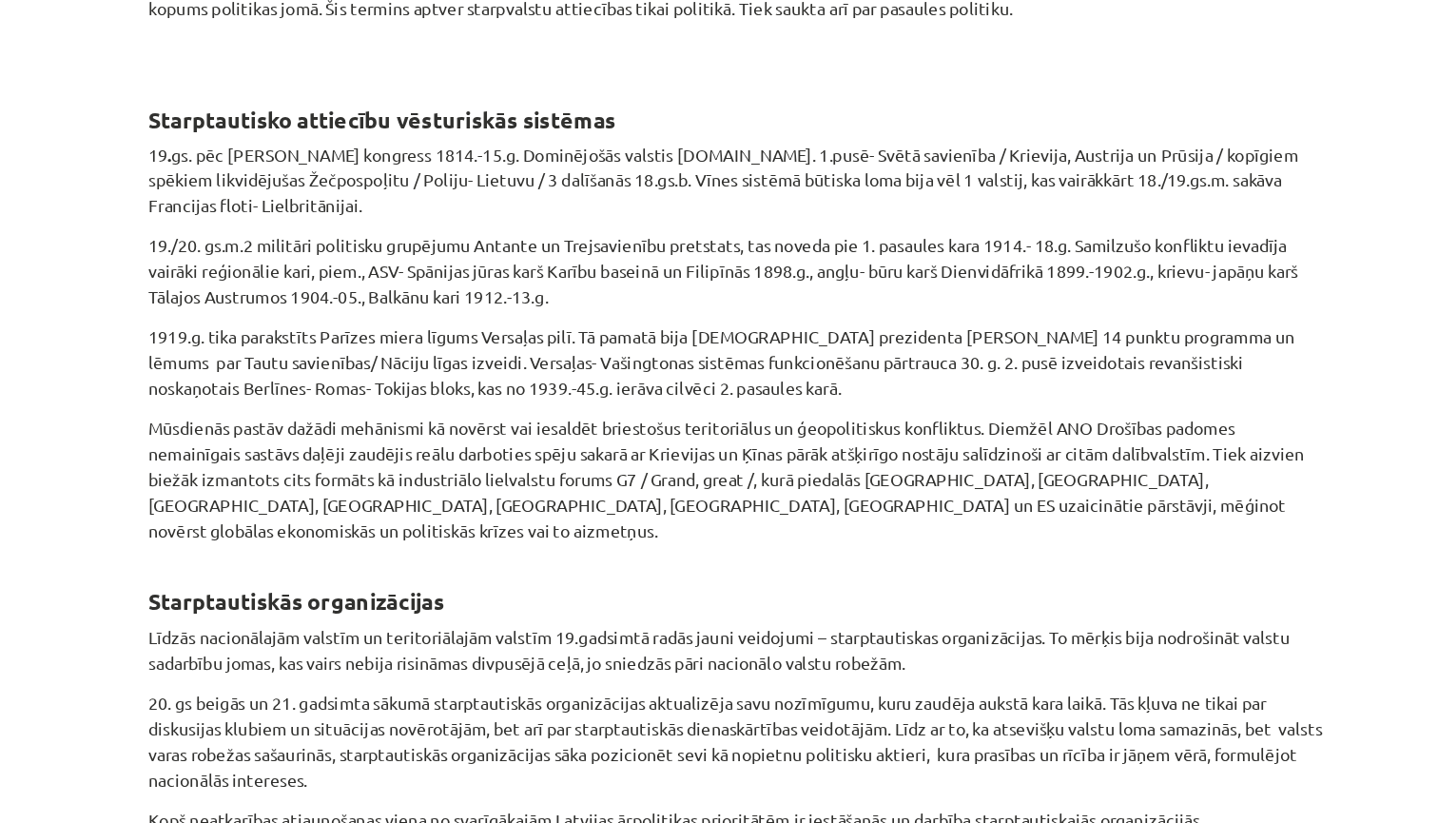
scroll to position [983, 0]
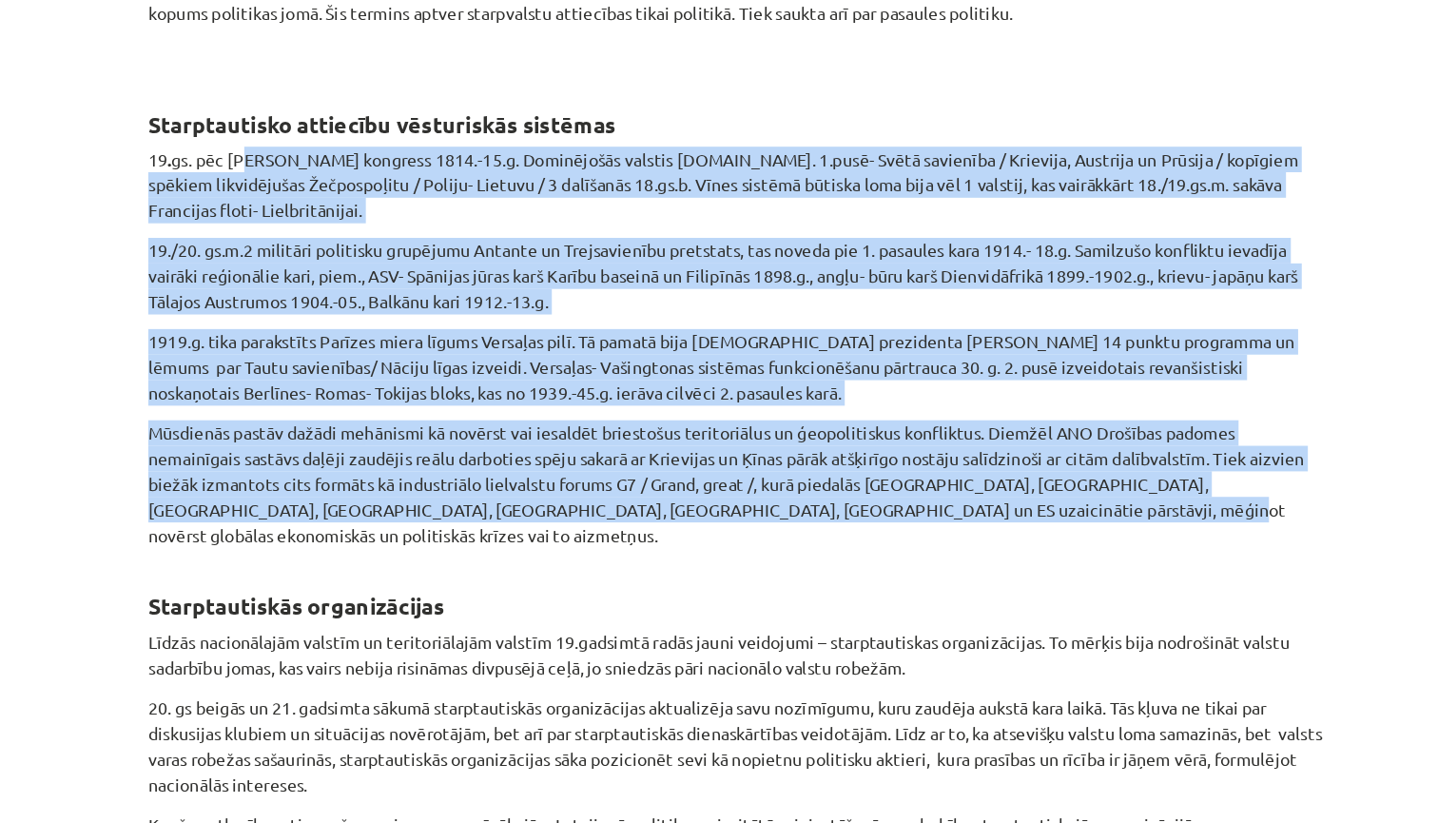
drag, startPoint x: 740, startPoint y: 402, endPoint x: 192, endPoint y: 126, distance: 613.9
click at [260, 126] on div "Starptautiskā politika Mācību līdzekļi: Politika un tiesības. 162.lpp – 176.lpp…" at bounding box center [719, 164] width 919 height 1612
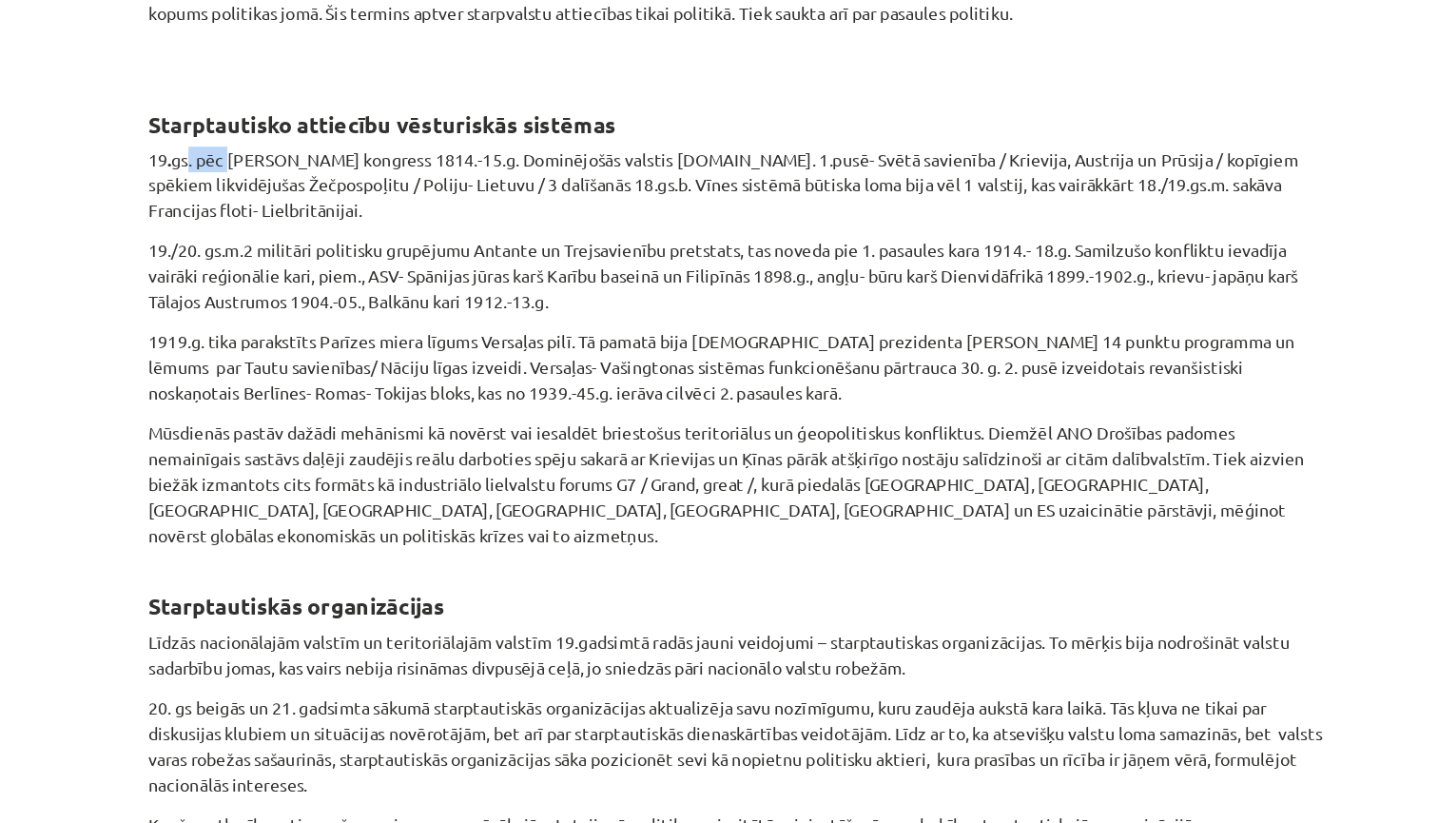
drag, startPoint x: 179, startPoint y: 126, endPoint x: 146, endPoint y: 114, distance: 34.3
click at [260, 236] on p "19 . gs. pēc [PERSON_NAME] kongress 1814.-15.g. Dominējošās valstis [DOMAIN_NAM…" at bounding box center [719, 266] width 919 height 60
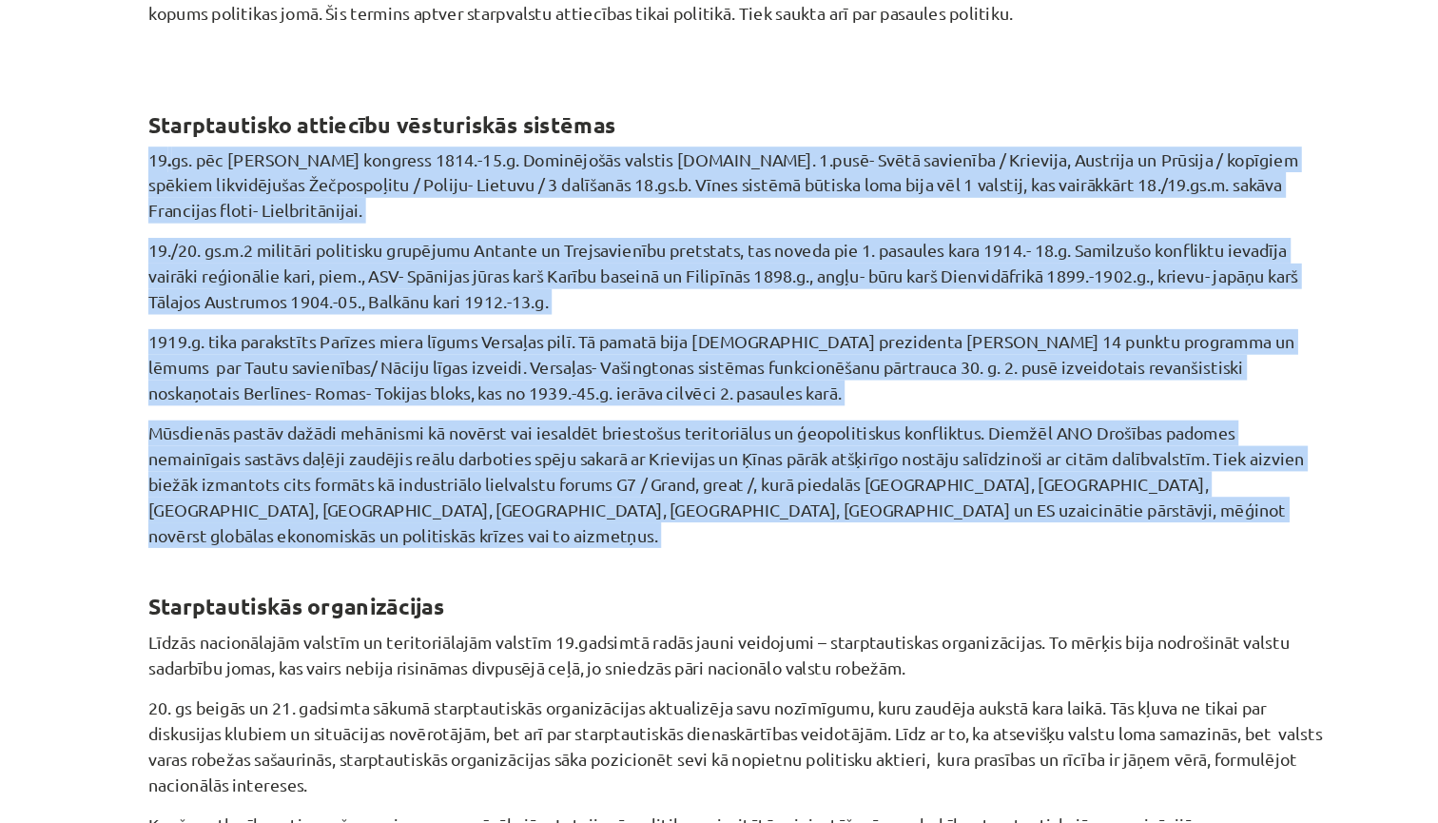
drag, startPoint x: 115, startPoint y: 121, endPoint x: 746, endPoint y: 428, distance: 701.5
click at [746, 428] on div "25 XP Saņemsi Sarežģīts 625 pilda Apraksts Uzdevums Palīdzība Starptautiskā pol…" at bounding box center [719, 143] width 942 height 1999
copy div "78 . lo. ips Dolorsita consec Adipi elitsedd 8382.-63.e. Temporincid utlabor 84…"
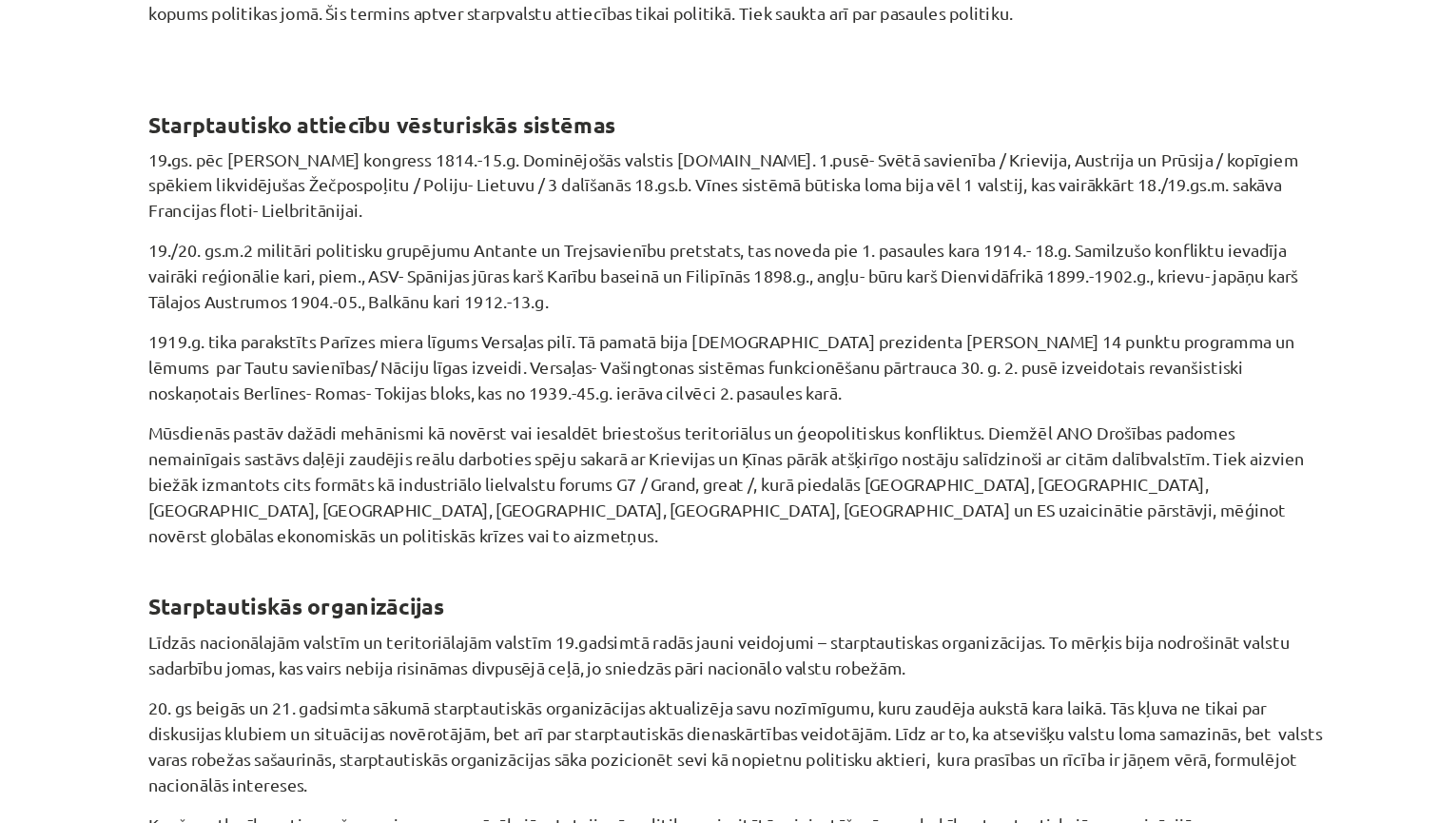
click at [688, 185] on h2 "Starptautisko attiecību vēsturiskās sistēmas" at bounding box center [719, 208] width 919 height 47
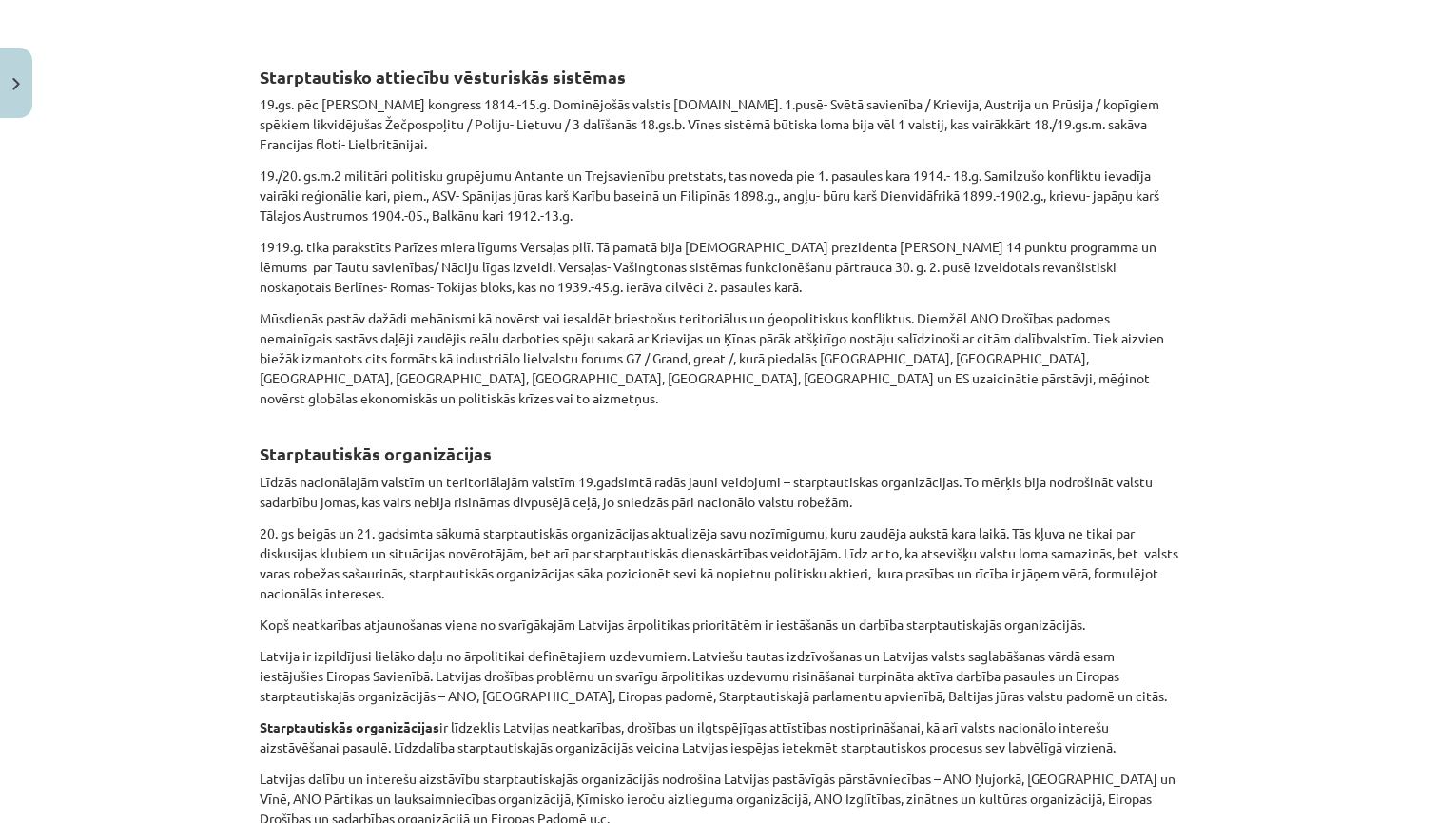
scroll to position [1297, 0]
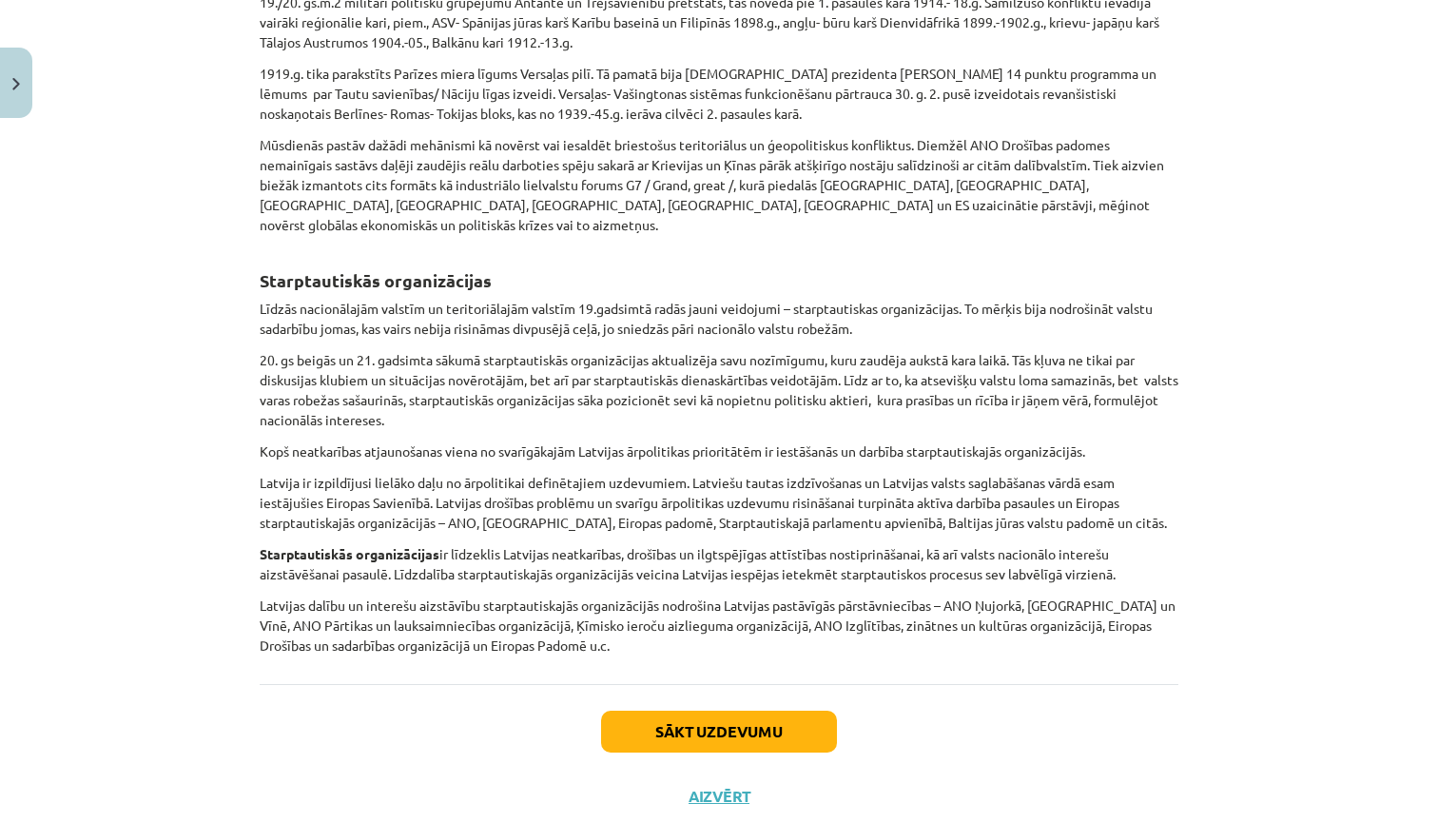
click at [698, 711] on button "Sākt uzdevumu" at bounding box center [719, 732] width 236 height 42
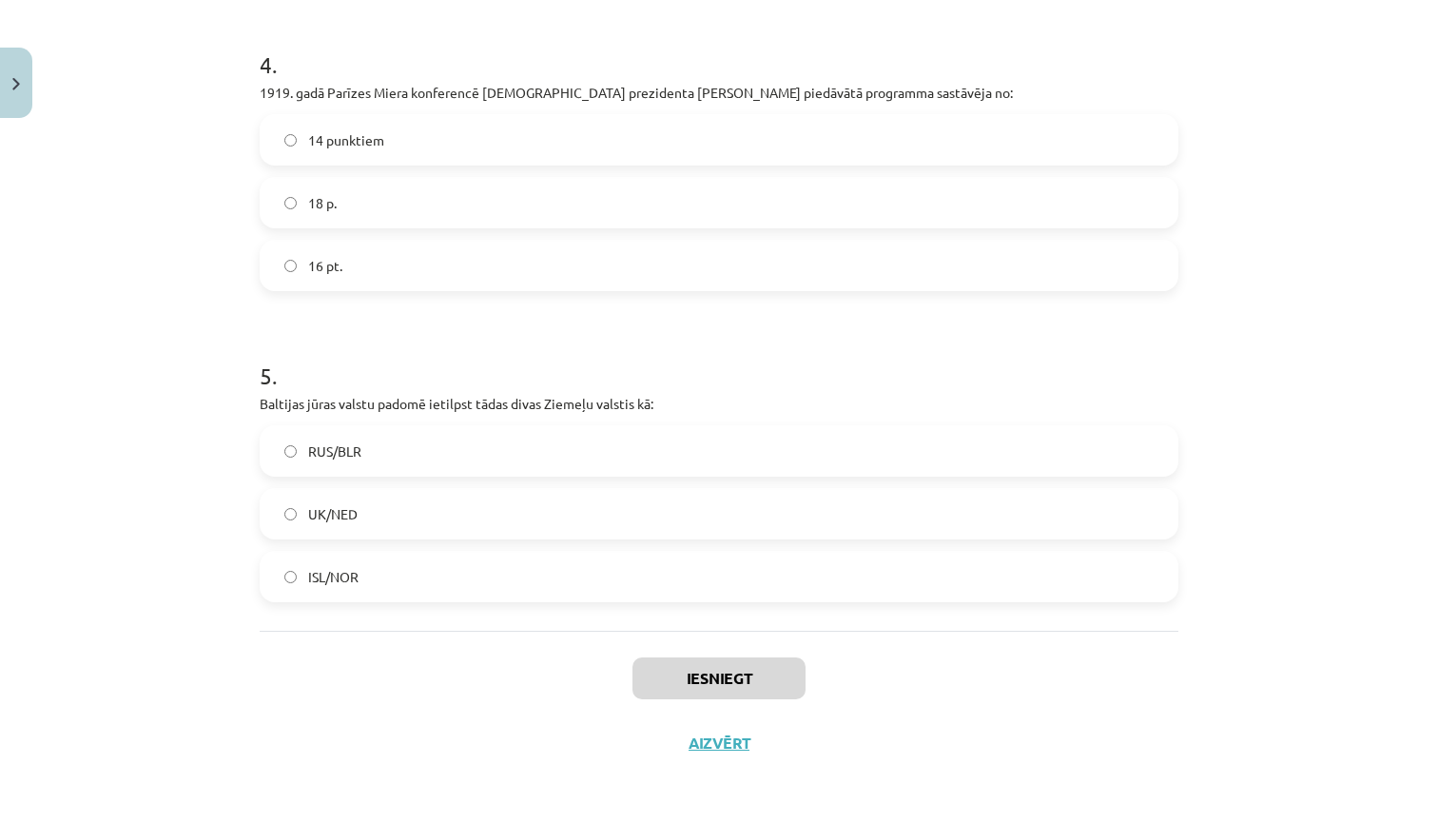
scroll to position [1297, 0]
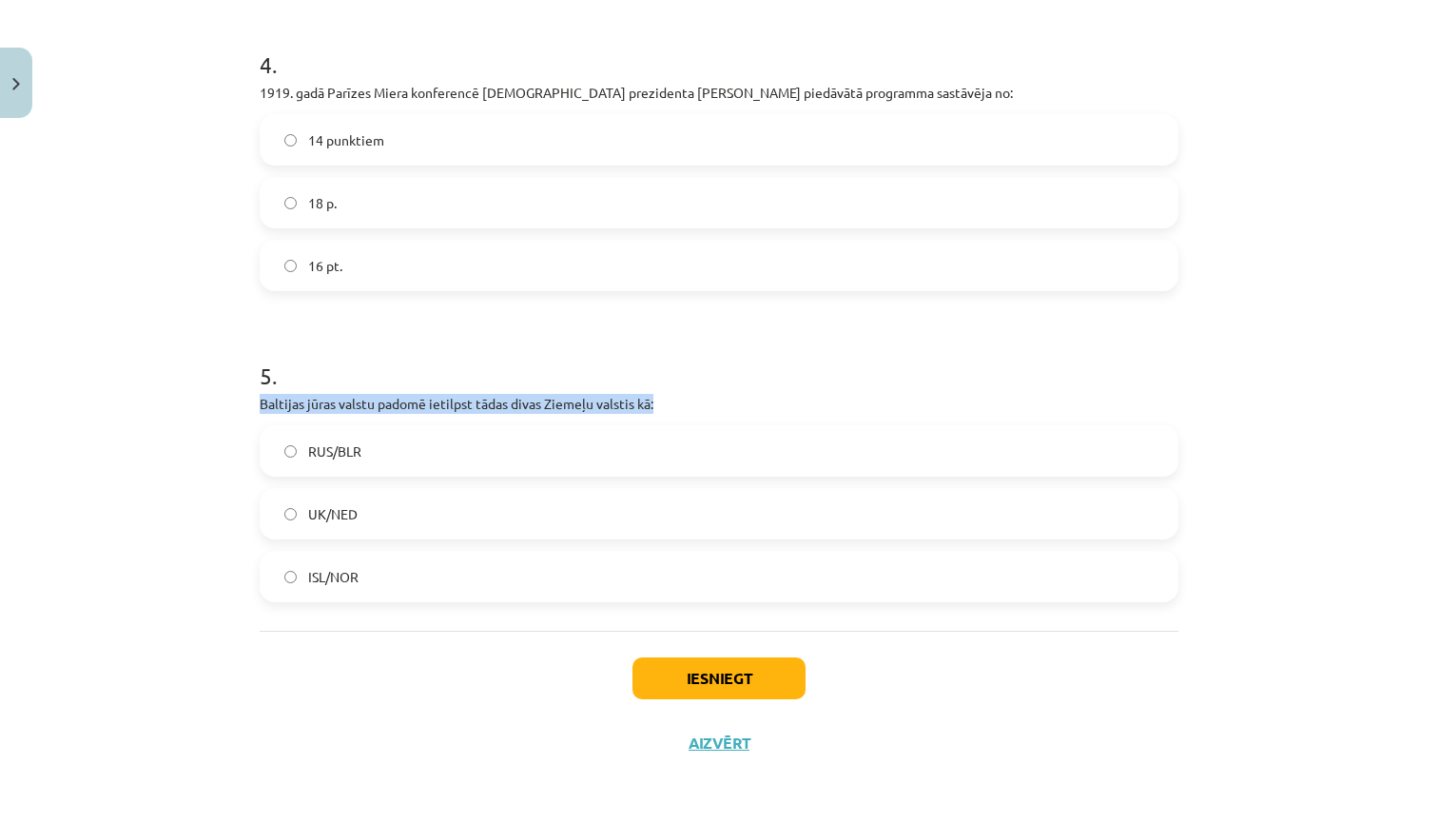
drag, startPoint x: 670, startPoint y: 400, endPoint x: 257, endPoint y: 401, distance: 412.8
copy p "Baltijas jūras valstu padomē ietilpst tādas divas Ziemeļu valstis kā:"
click at [375, 351] on h1 "5 ." at bounding box center [719, 358] width 919 height 59
drag, startPoint x: 369, startPoint y: 577, endPoint x: 249, endPoint y: 392, distance: 220.8
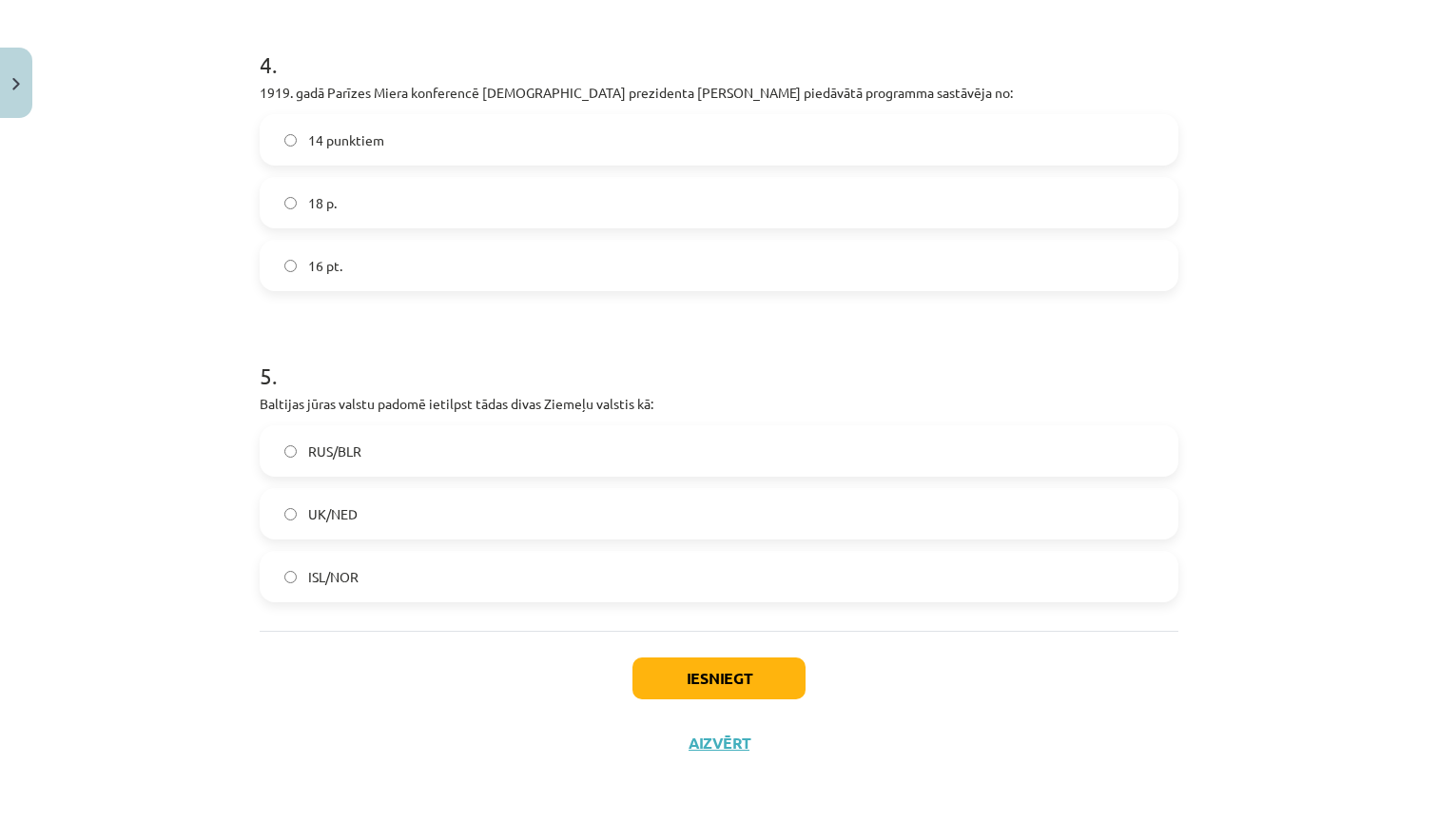
copy div "Baltijas jūras valstu padomē ietilpst tādas divas Ziemeļu valstis kā: RUS/BLR U…"
click at [195, 434] on div "Mācību tēma: Sociālās zinātnes i - 11. klases 3. ieskaites mācību materiāls #2 …" at bounding box center [719, 411] width 1438 height 823
click at [729, 680] on button "Iesniegt" at bounding box center [719, 678] width 173 height 42
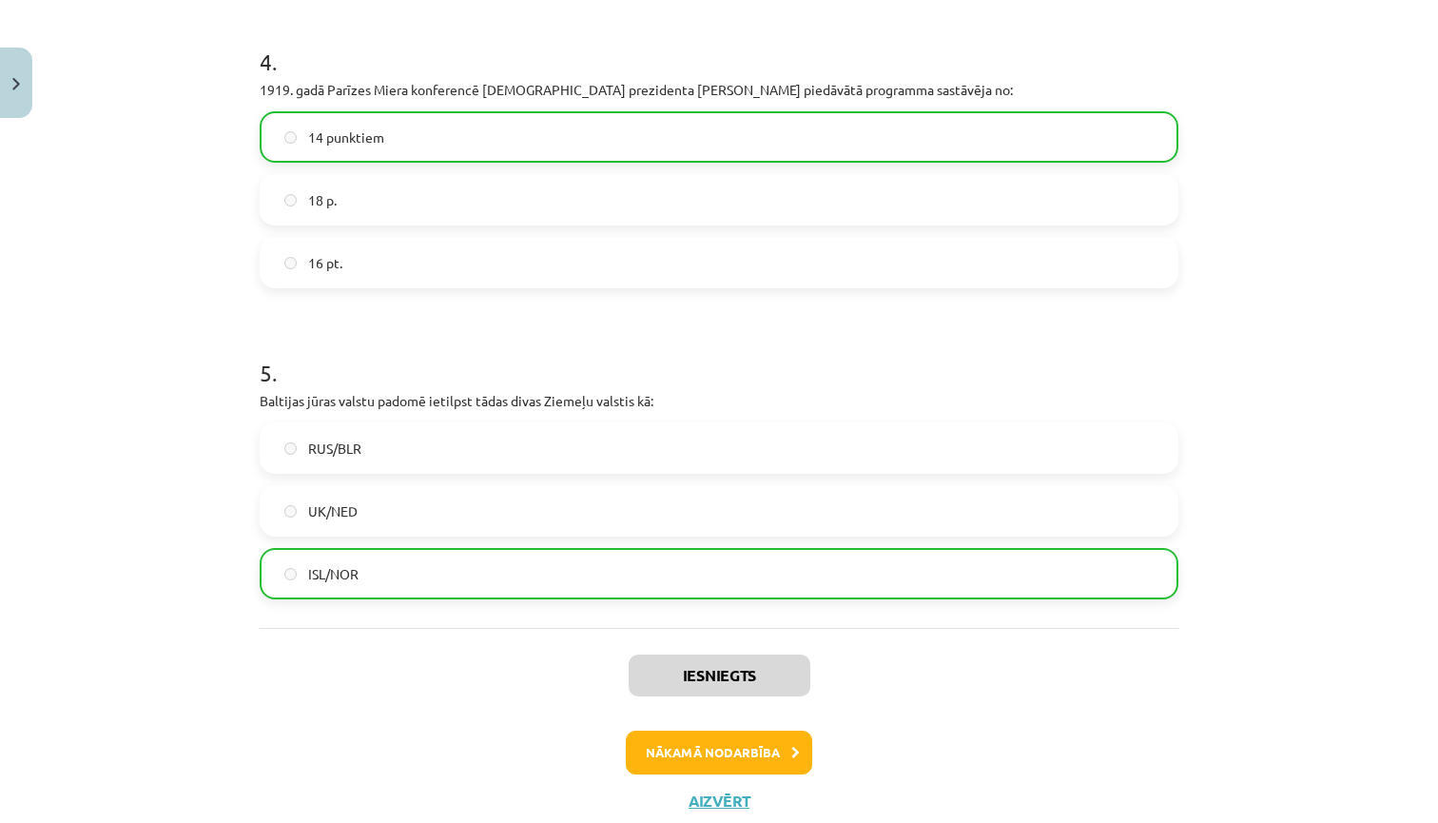
click at [740, 756] on button "Nākamā nodarbība" at bounding box center [719, 753] width 186 height 44
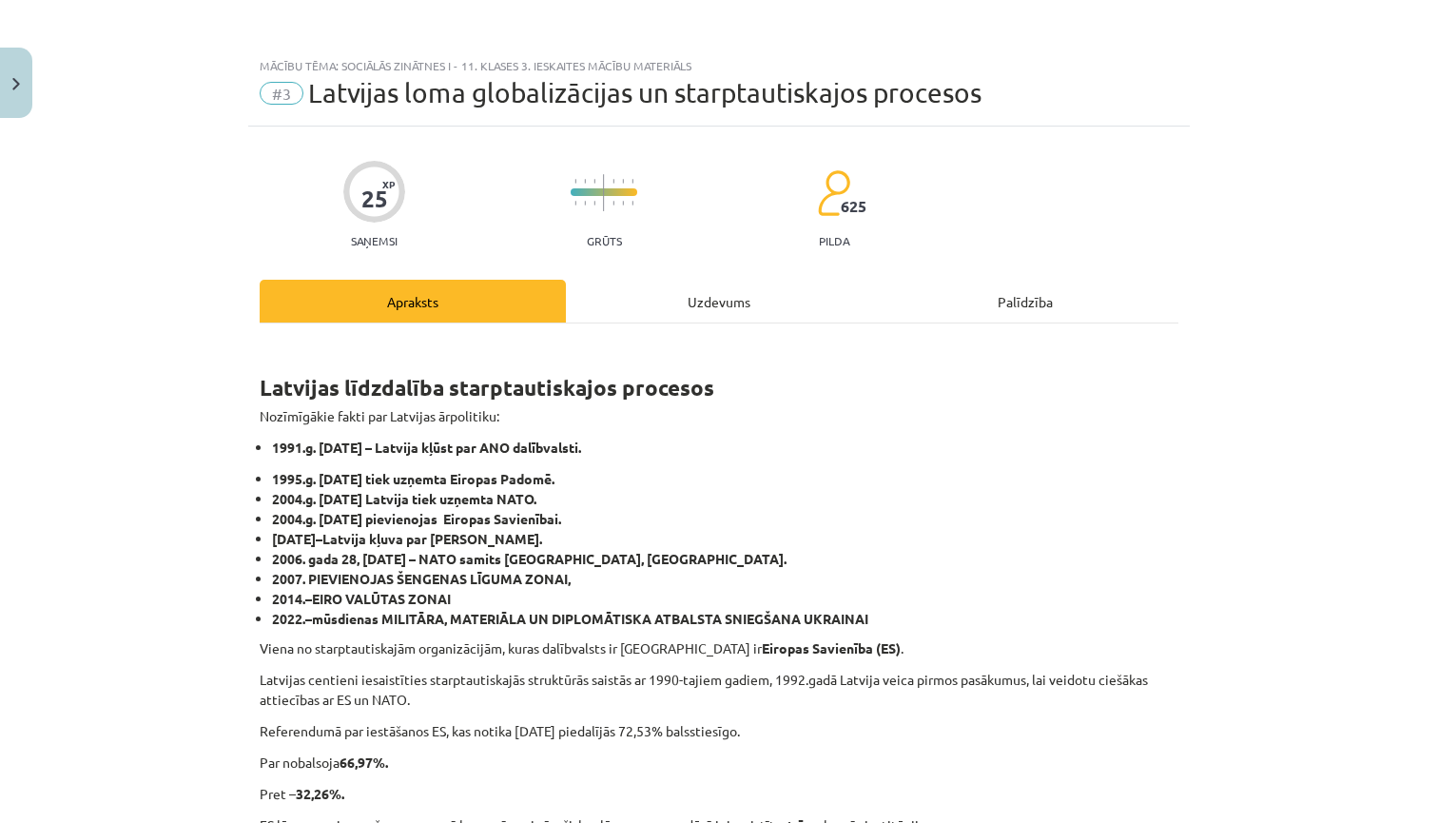
scroll to position [0, 0]
click at [9, 77] on button "Close" at bounding box center [16, 83] width 32 height 70
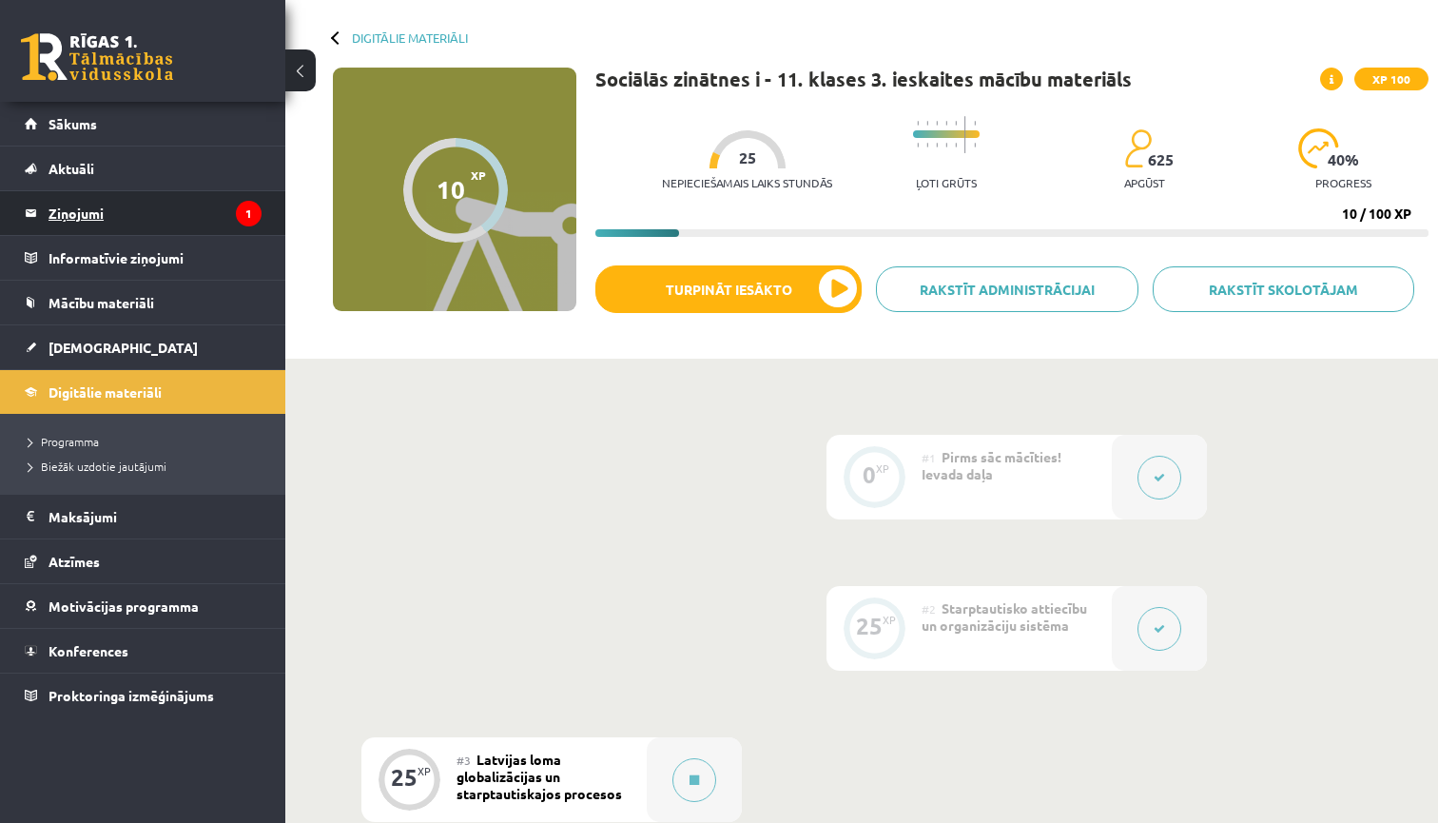
click at [179, 213] on legend "Ziņojumi 1" at bounding box center [155, 213] width 213 height 44
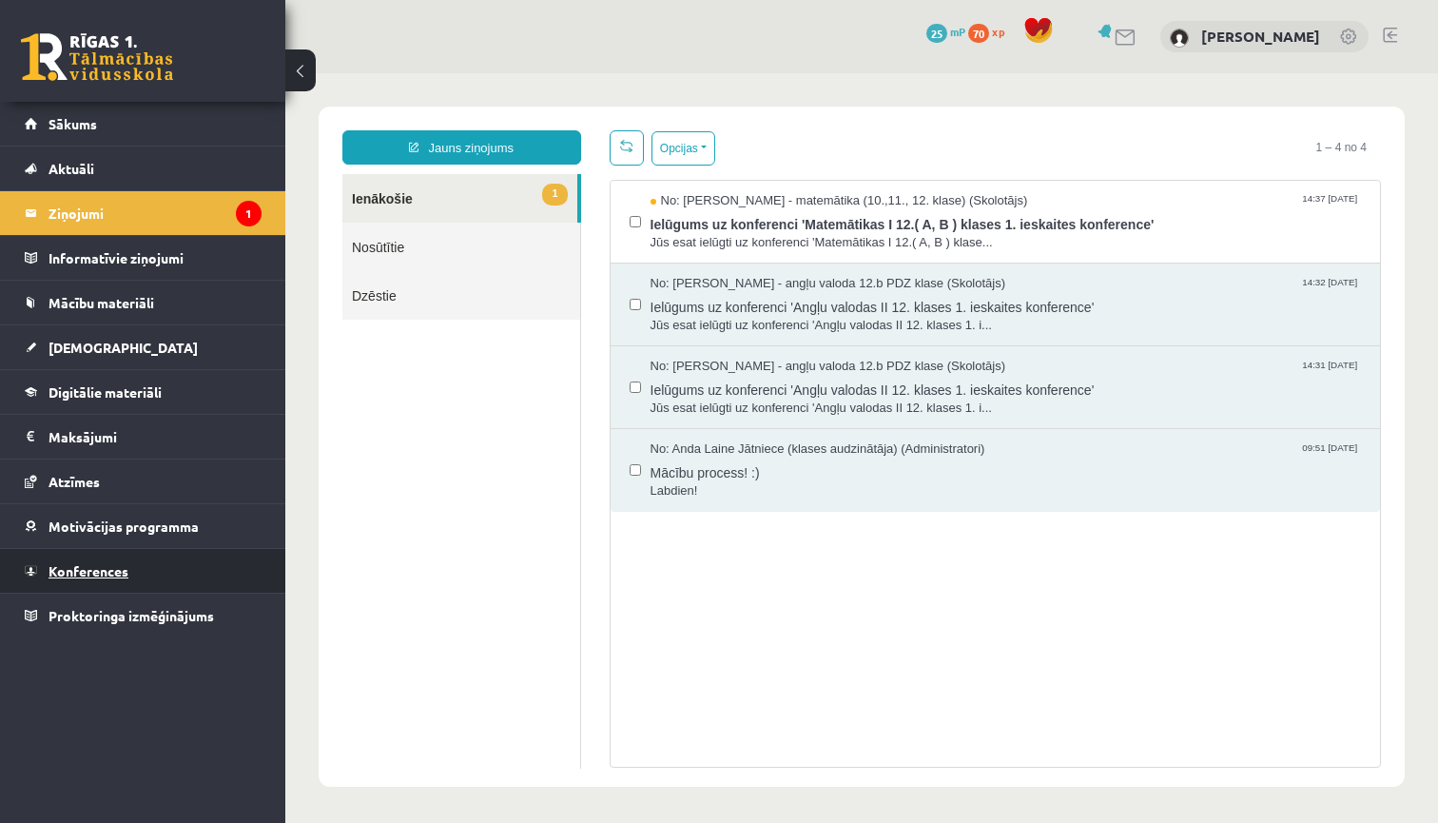
click at [127, 569] on span "Konferences" at bounding box center [89, 570] width 80 height 17
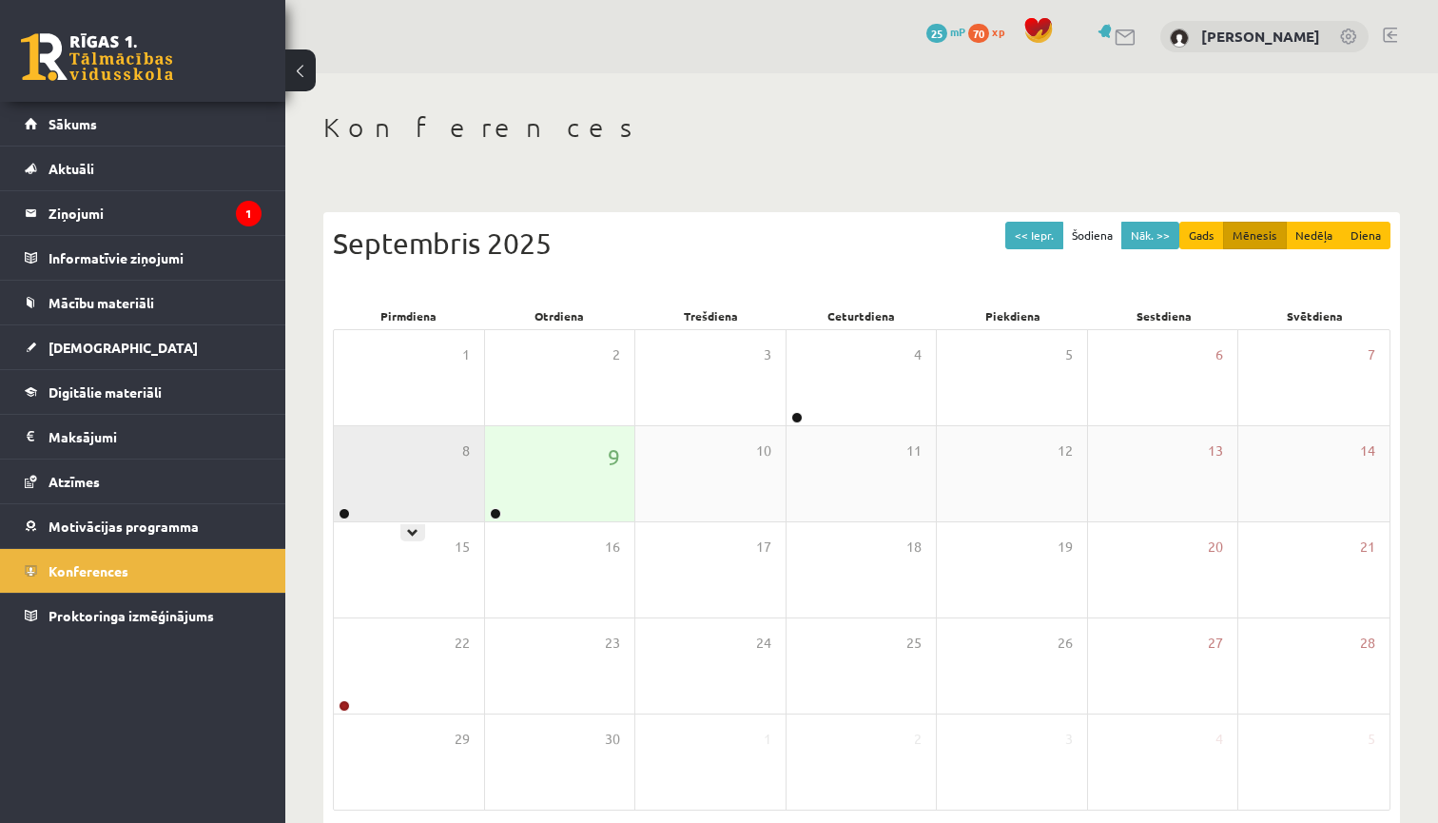
click at [373, 496] on div "8" at bounding box center [409, 473] width 150 height 95
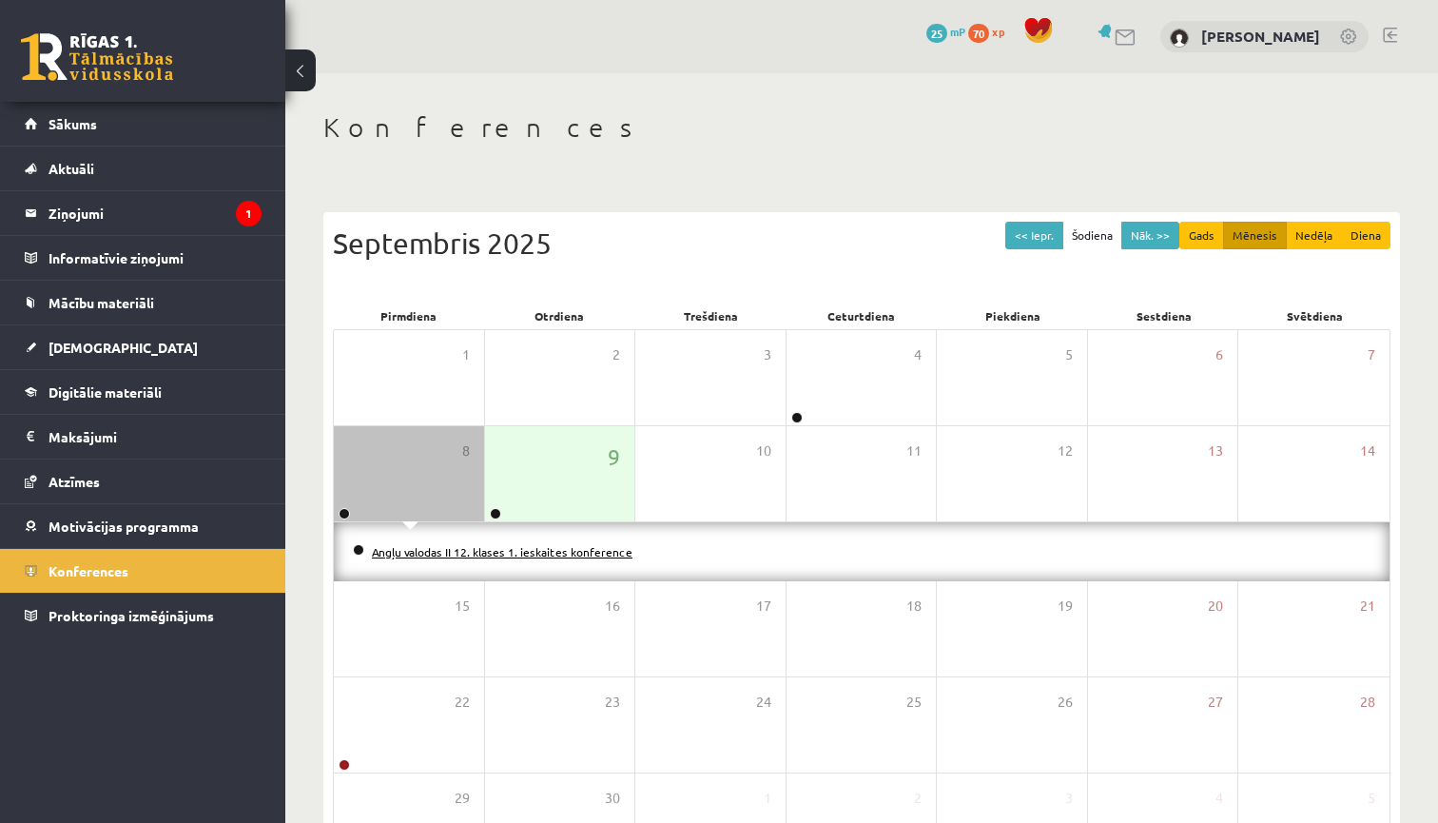
click at [396, 549] on link "Angļu valodas II 12. klases 1. ieskaites konference" at bounding box center [502, 551] width 261 height 15
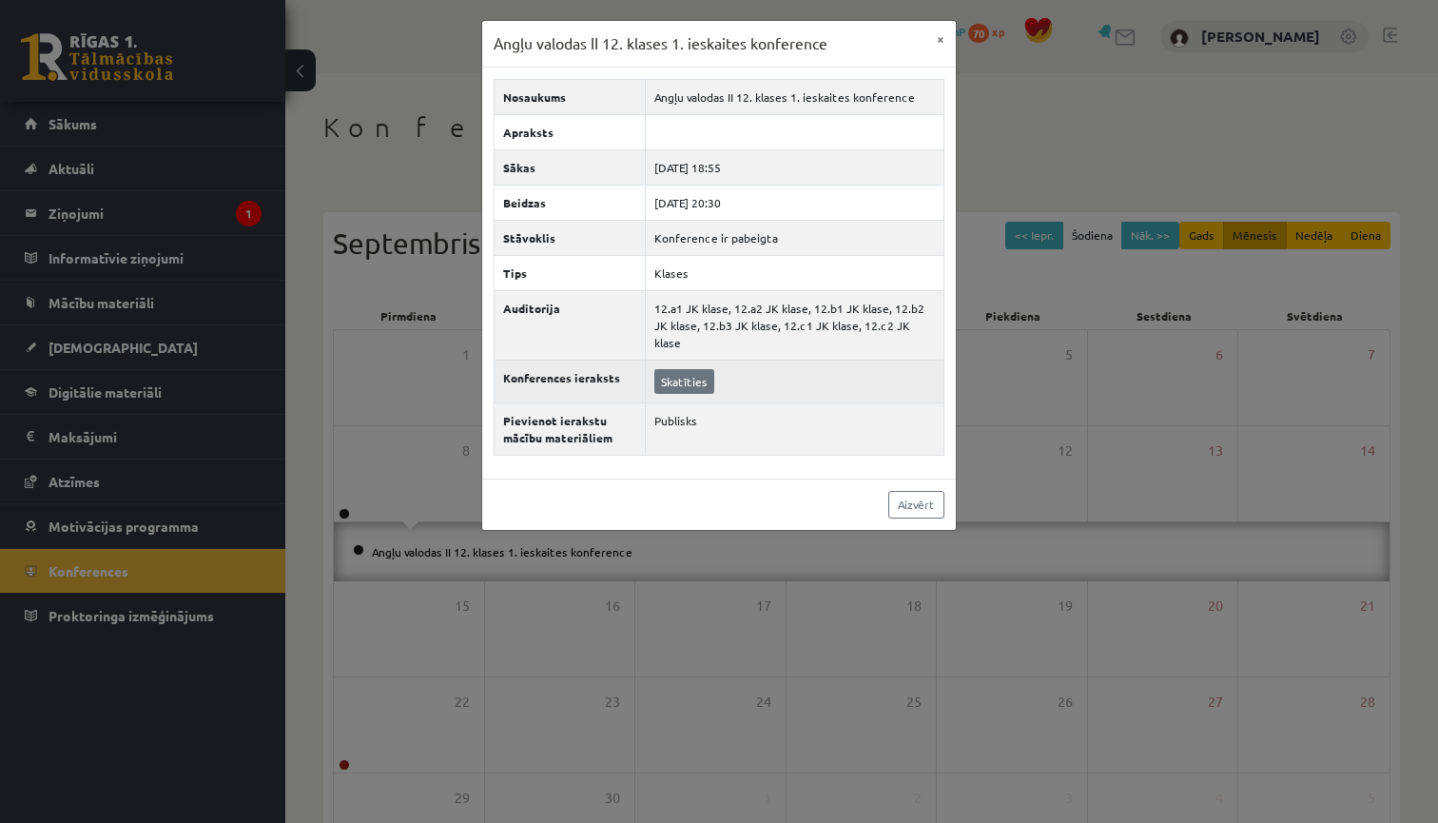
click at [654, 369] on link "Skatīties" at bounding box center [684, 381] width 60 height 25
